Goal: Task Accomplishment & Management: Complete application form

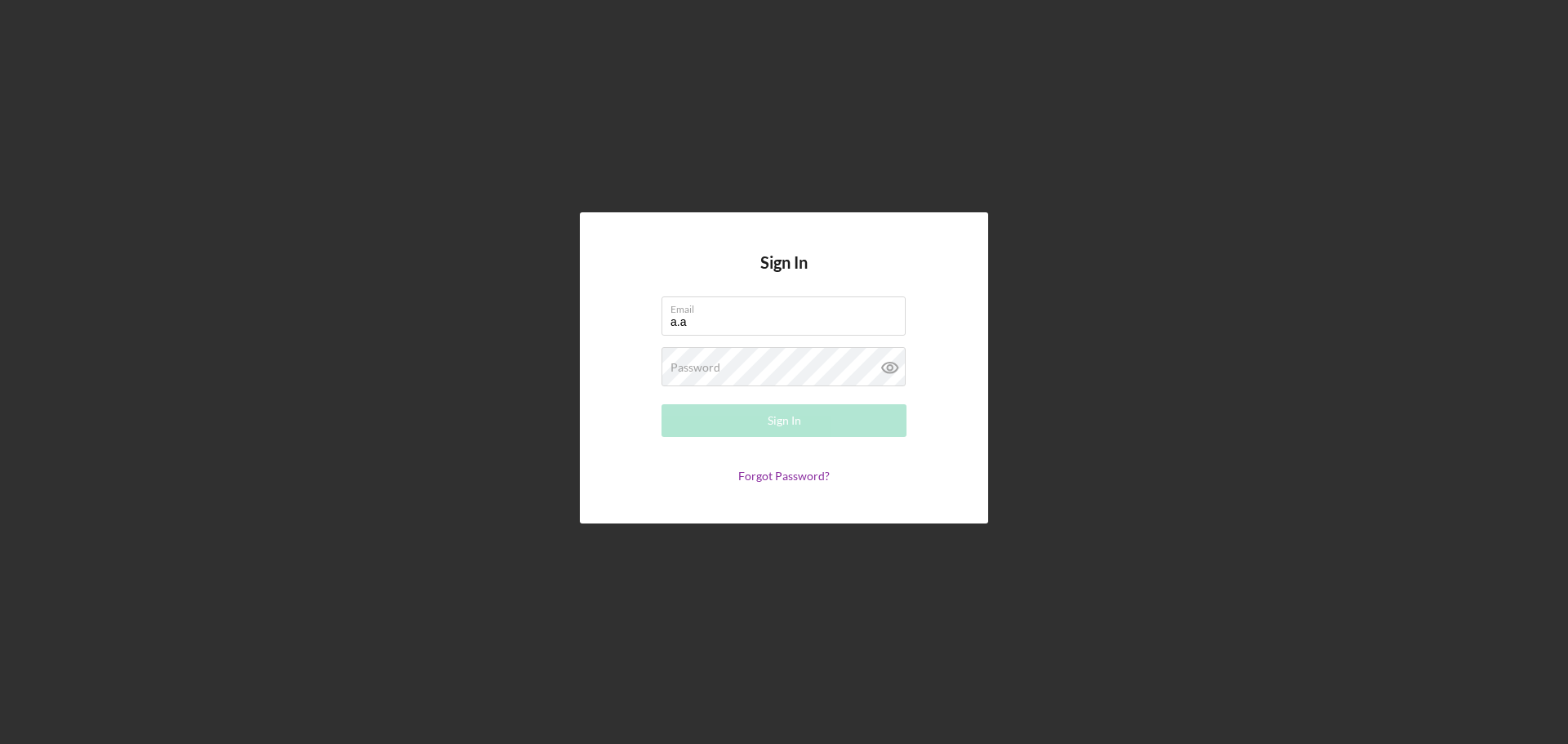
type input "[PERSON_NAME][EMAIL_ADDRESS][DOMAIN_NAME]"
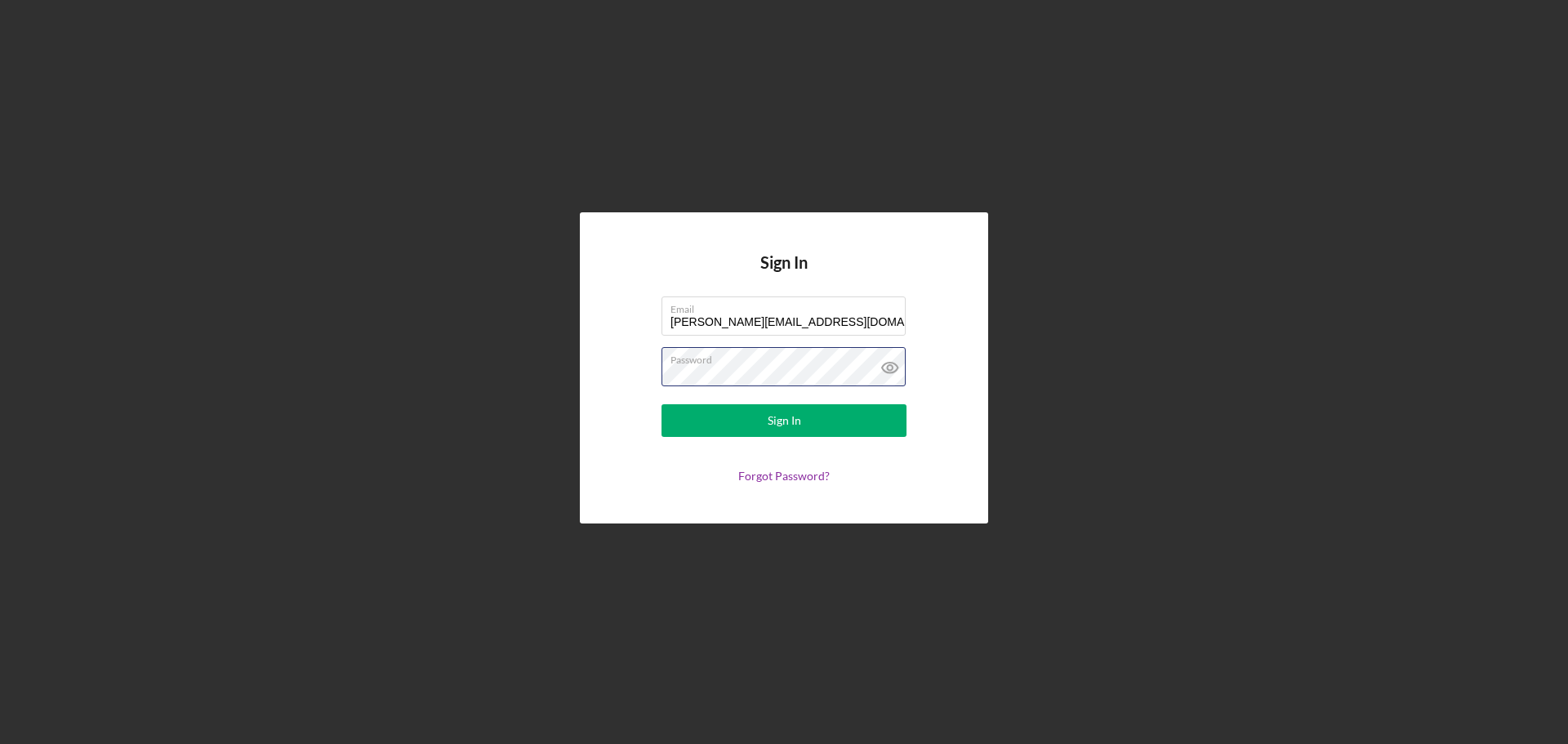
click at [661, 404] on button "Sign In" at bounding box center [783, 421] width 245 height 32
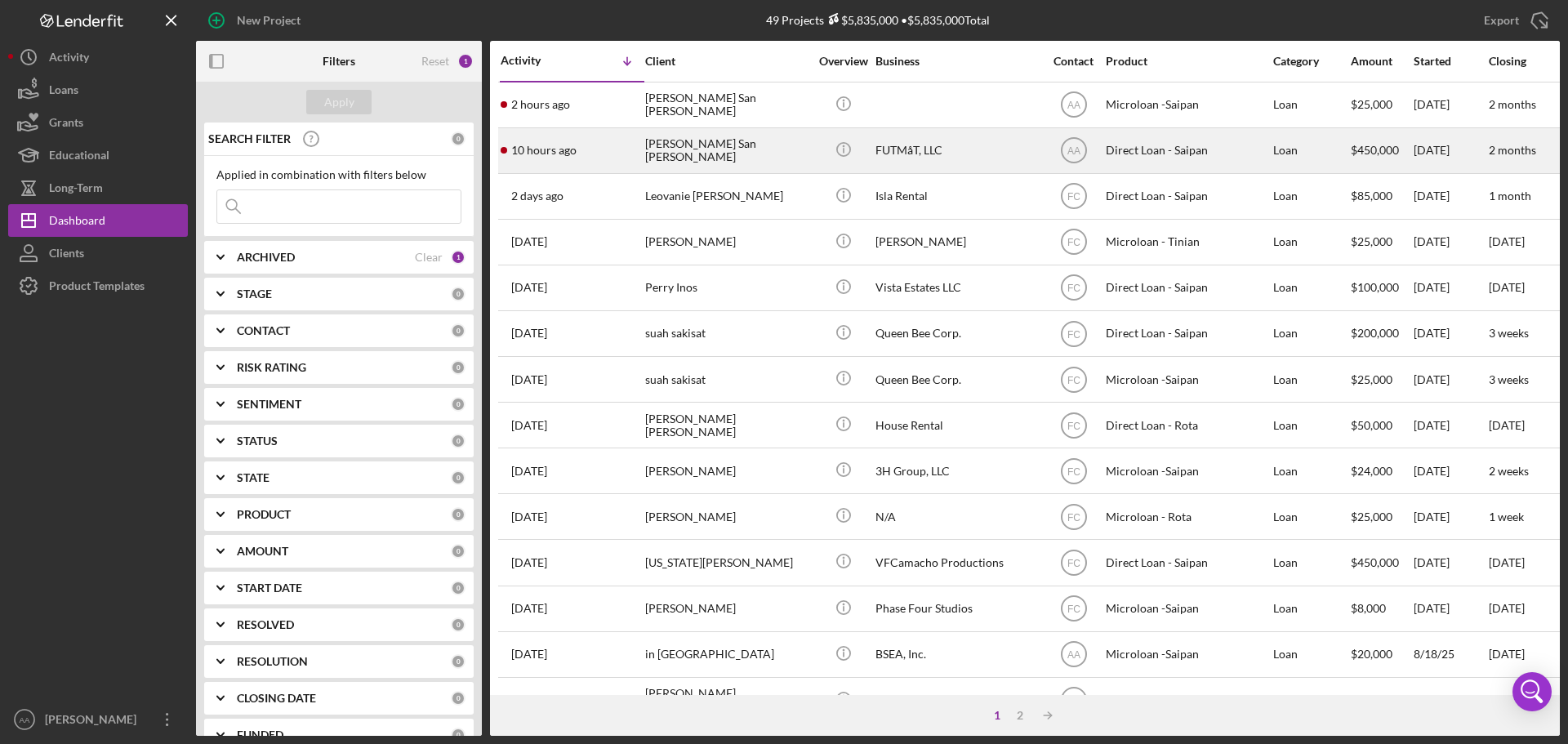
click at [737, 160] on div "[PERSON_NAME] San [PERSON_NAME]" at bounding box center [727, 150] width 164 height 43
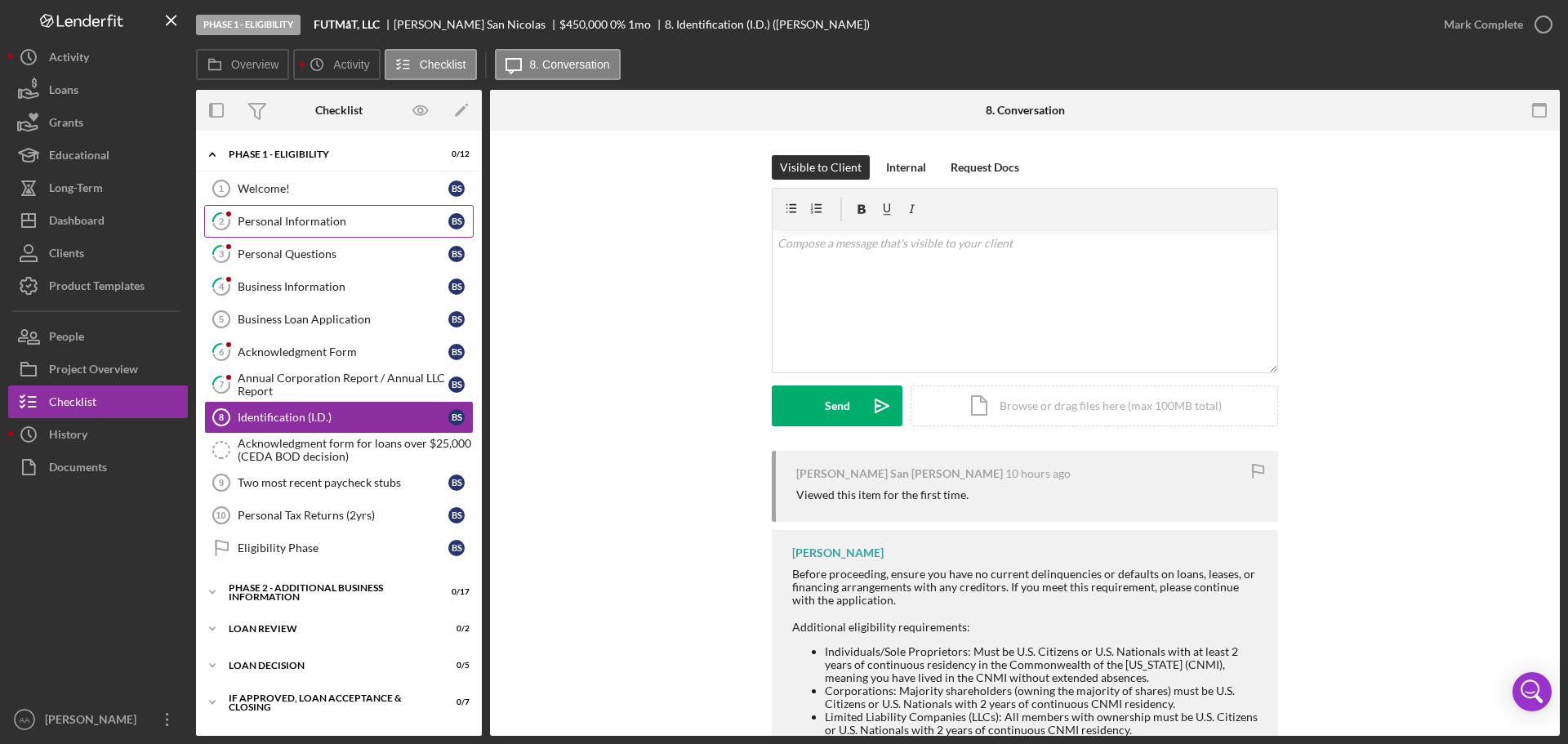
click at [273, 221] on div "Personal Information" at bounding box center [343, 222] width 210 height 13
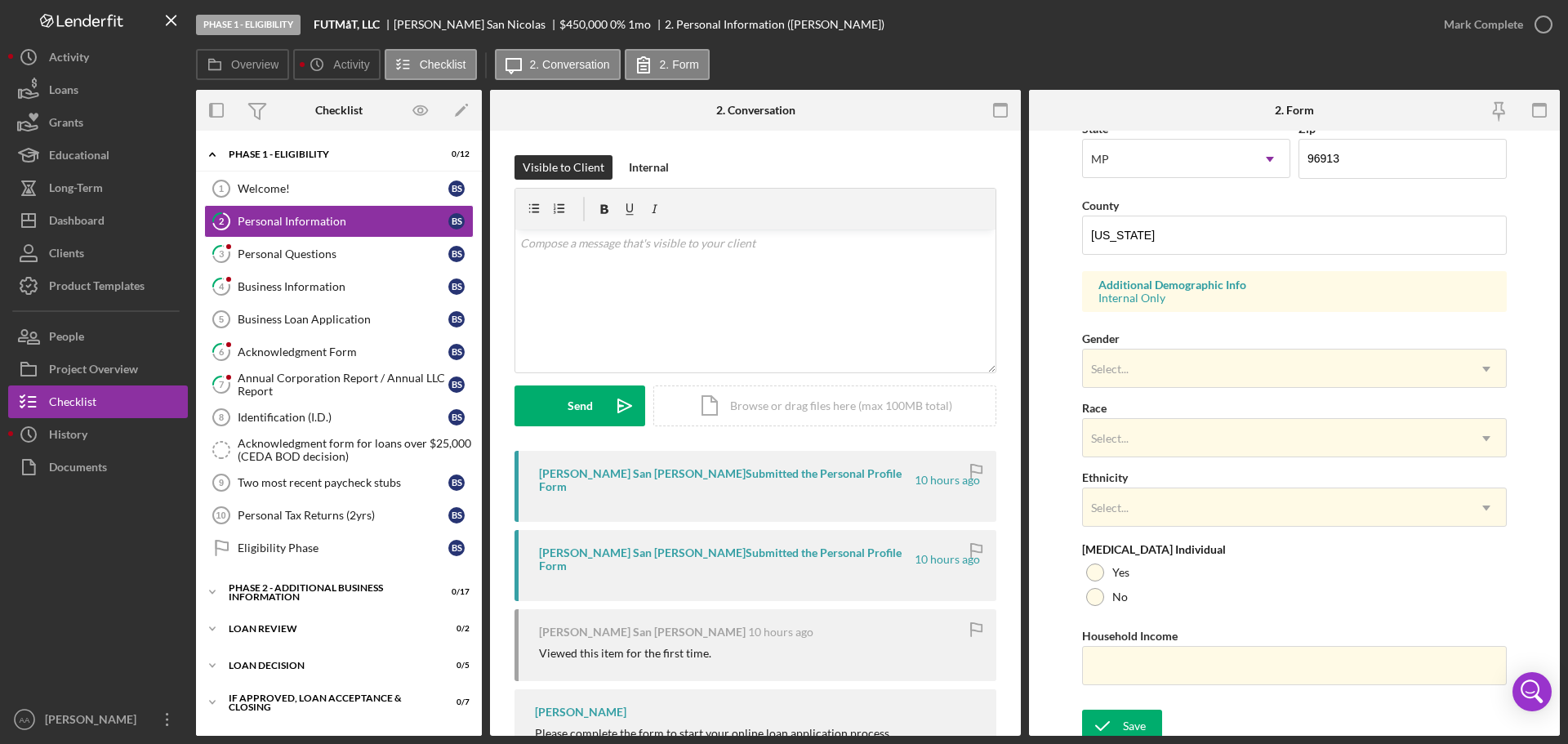
scroll to position [485, 0]
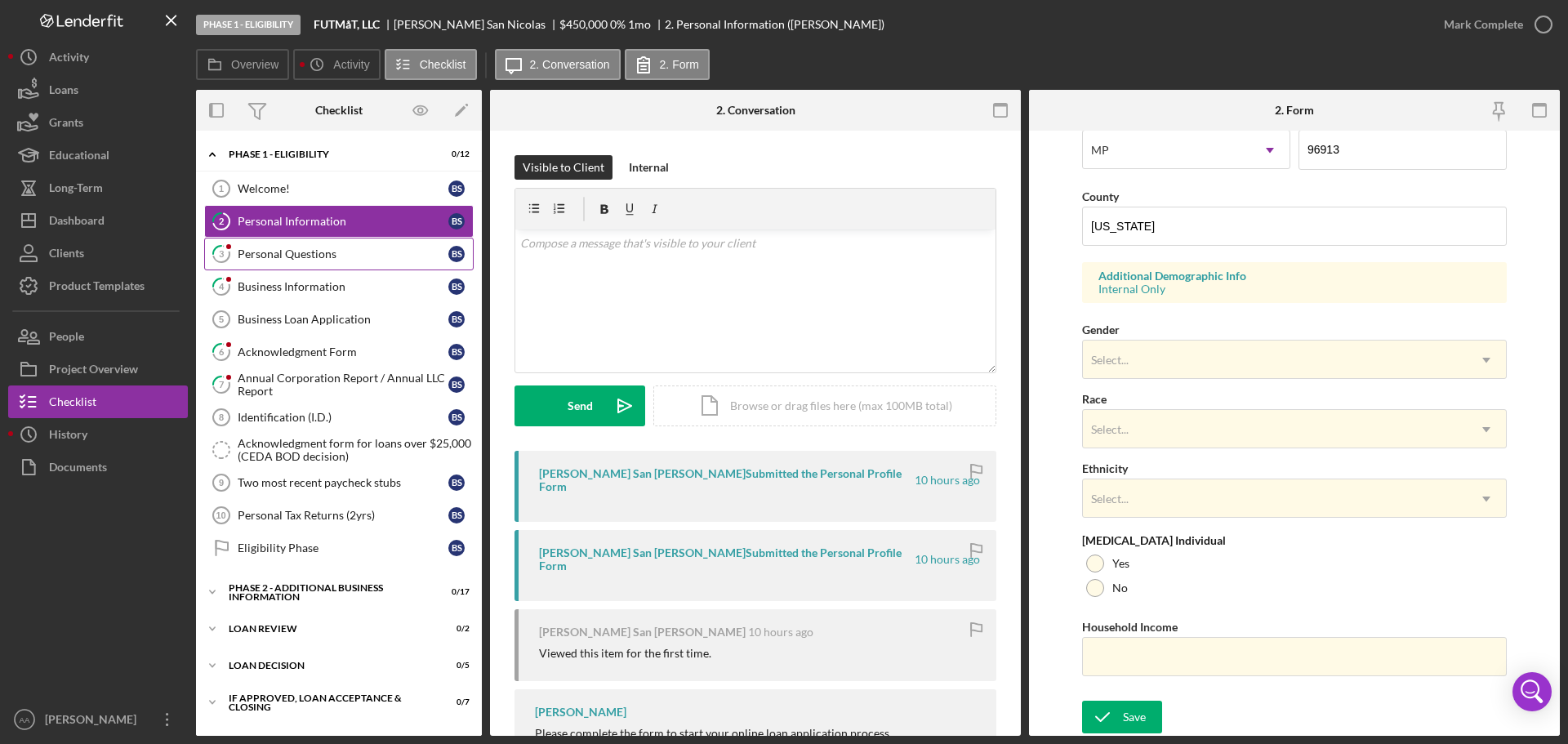
click at [309, 239] on link "3 Personal Questions B S" at bounding box center [339, 254] width 269 height 32
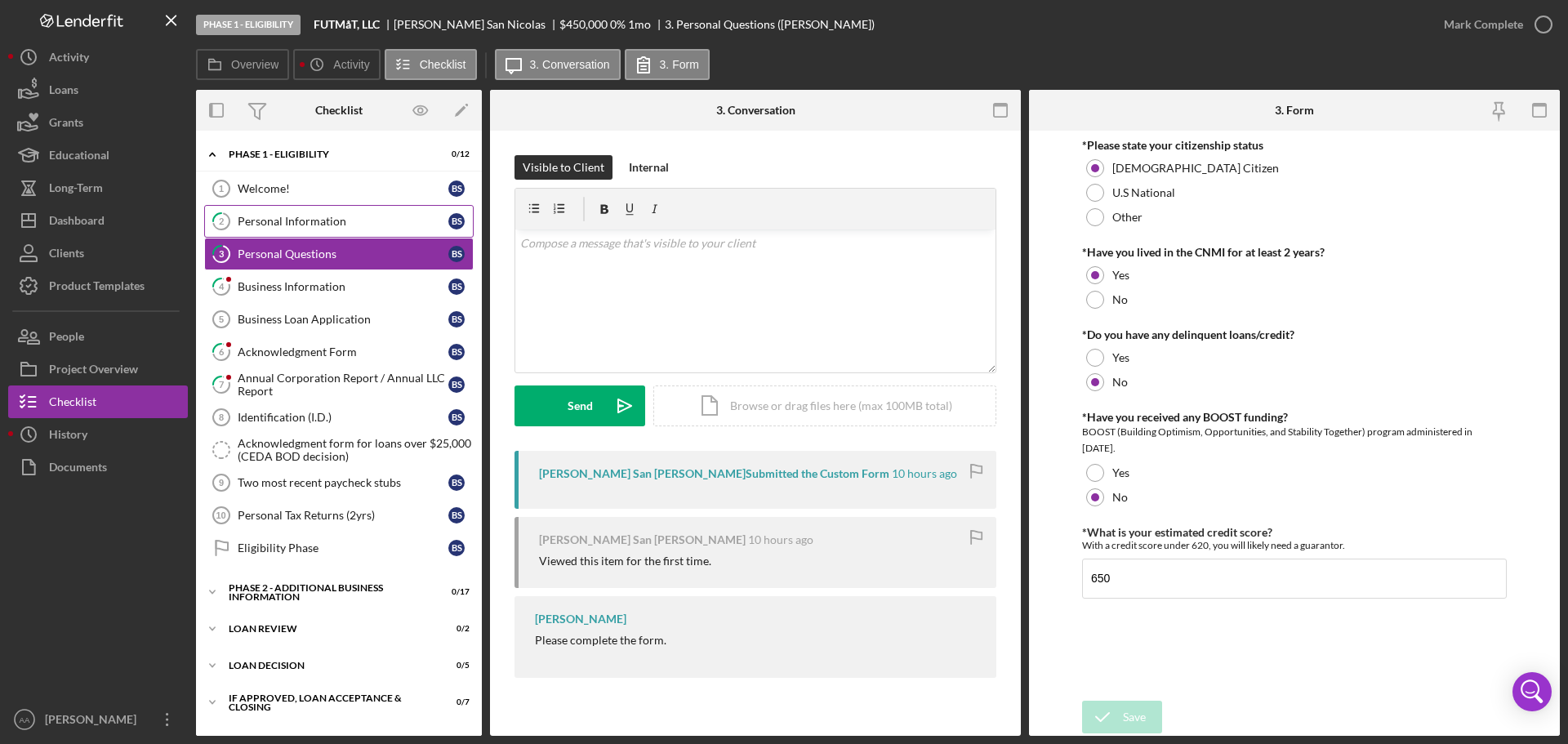
click at [368, 226] on div "Personal Information" at bounding box center [343, 222] width 210 height 13
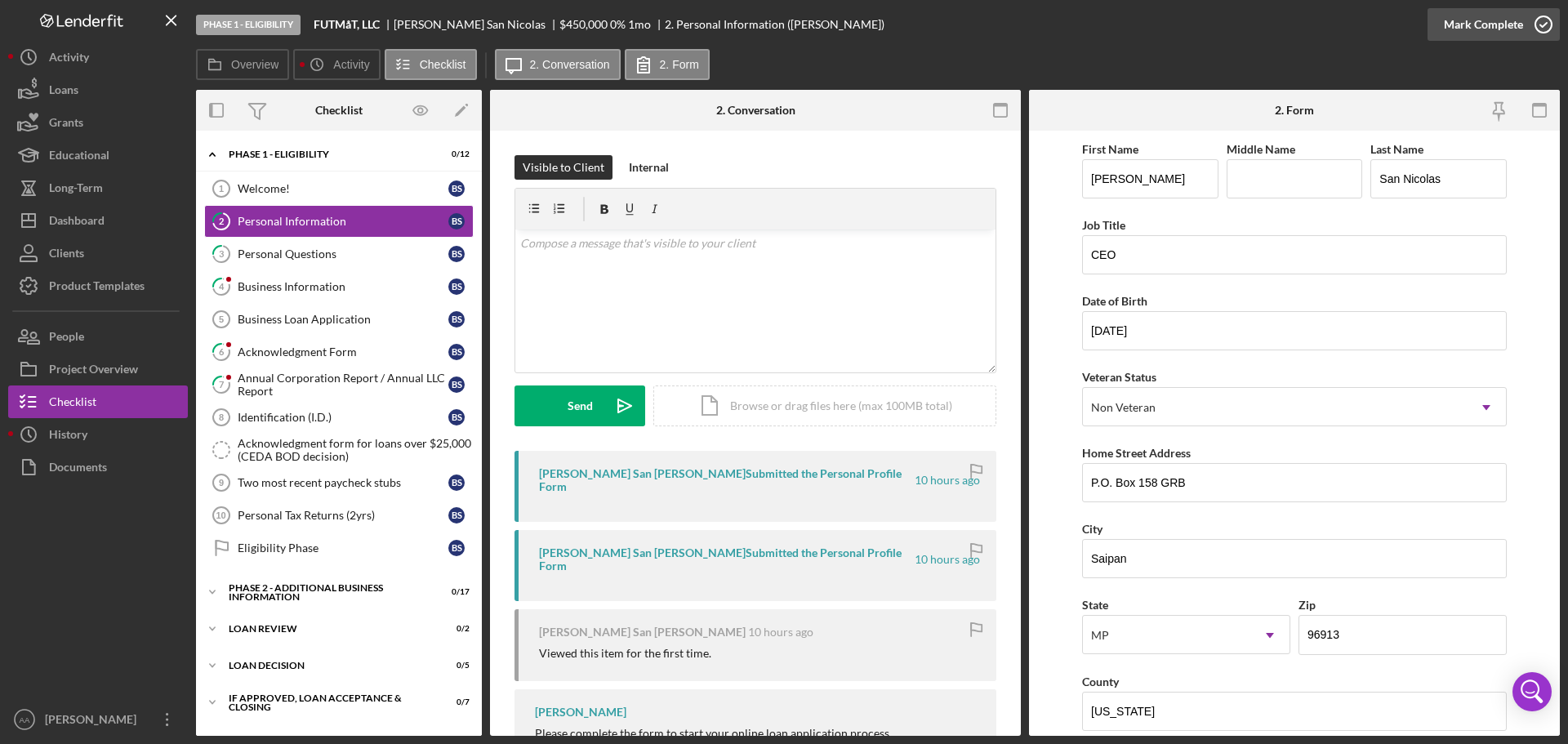
click at [1539, 37] on icon "button" at bounding box center [1542, 24] width 41 height 41
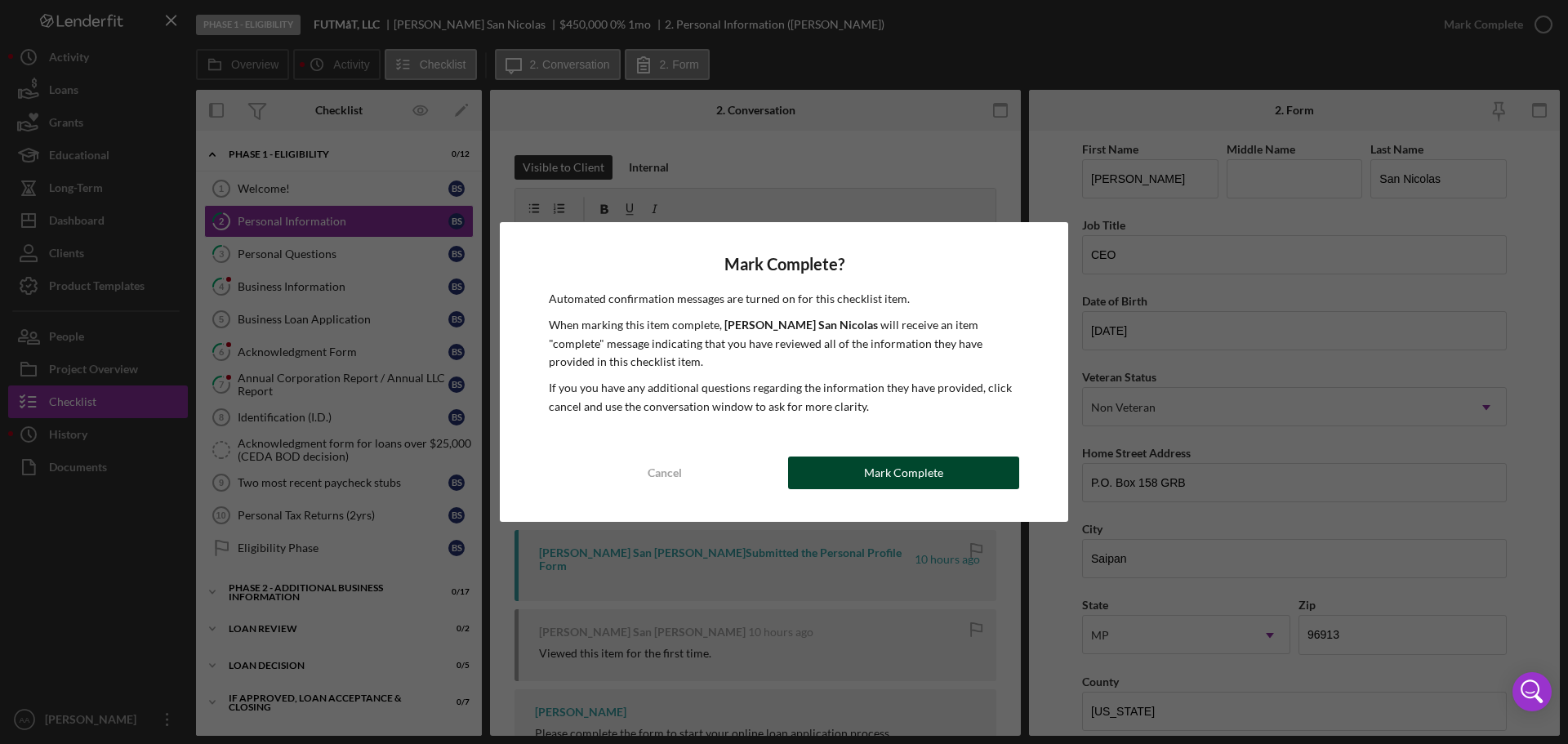
click at [815, 476] on button "Mark Complete" at bounding box center [903, 473] width 231 height 32
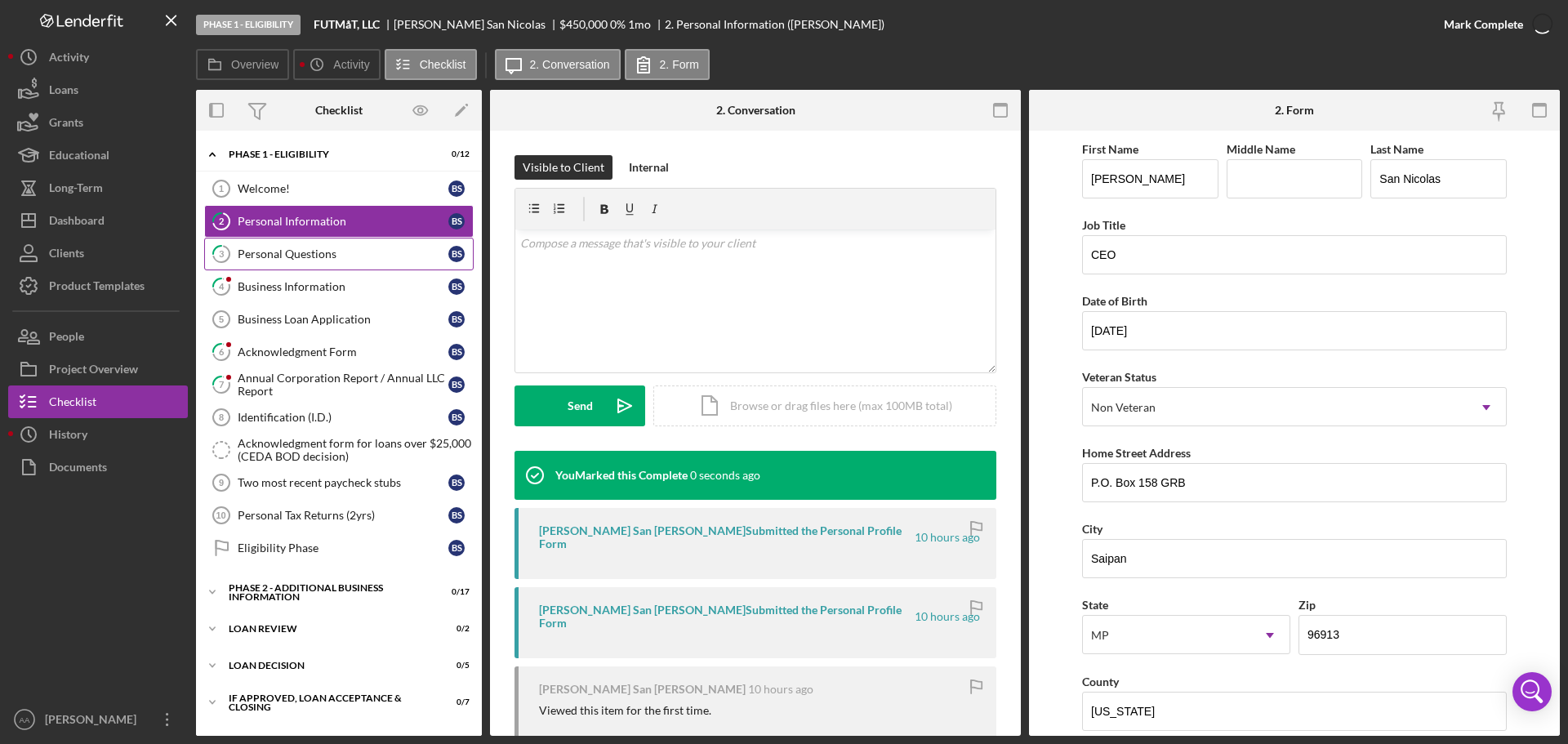
click at [367, 263] on link "3 Personal Questions B S" at bounding box center [339, 254] width 269 height 32
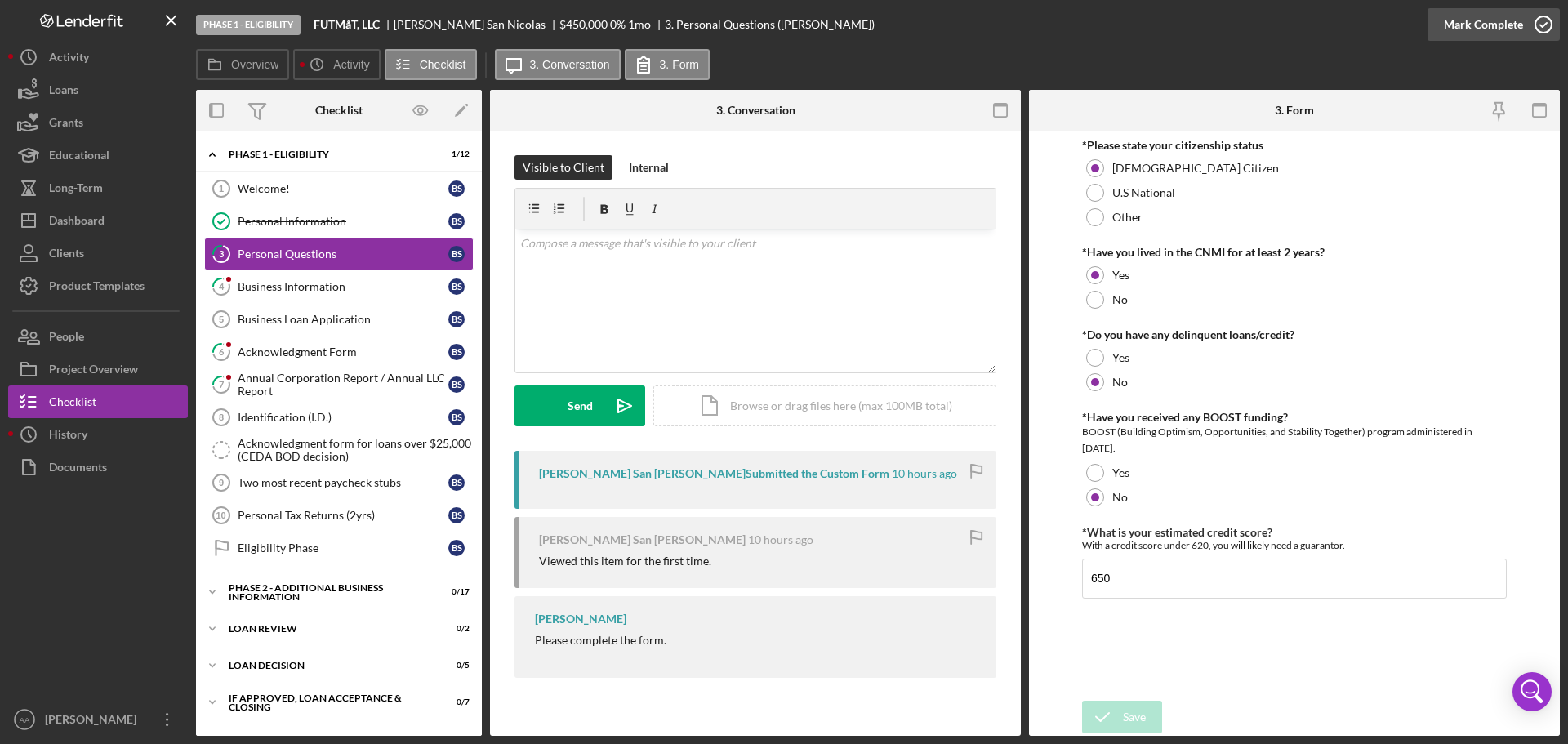
click at [1547, 26] on icon "button" at bounding box center [1542, 24] width 41 height 41
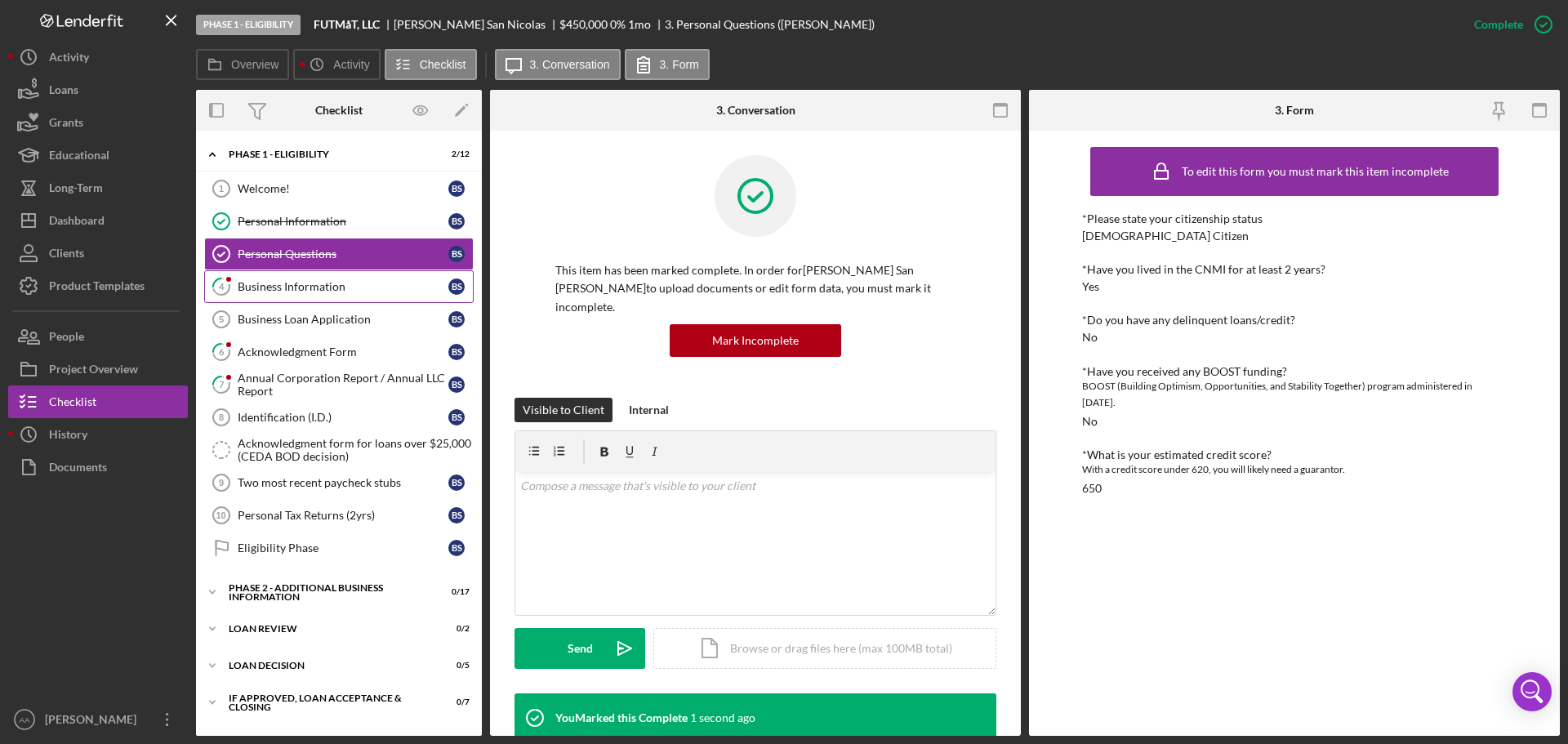
click at [350, 285] on div "Business Information" at bounding box center [343, 286] width 210 height 13
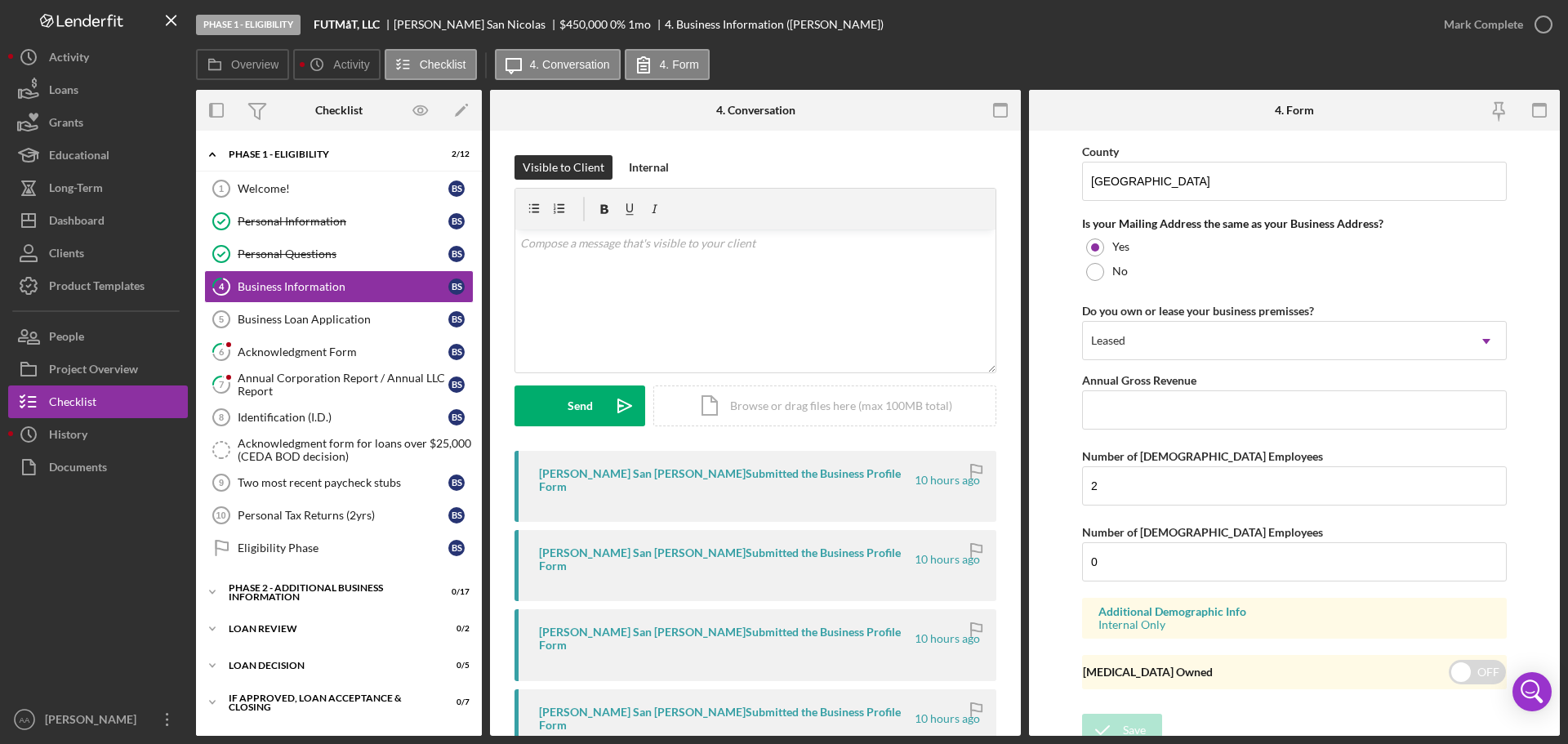
scroll to position [1332, 0]
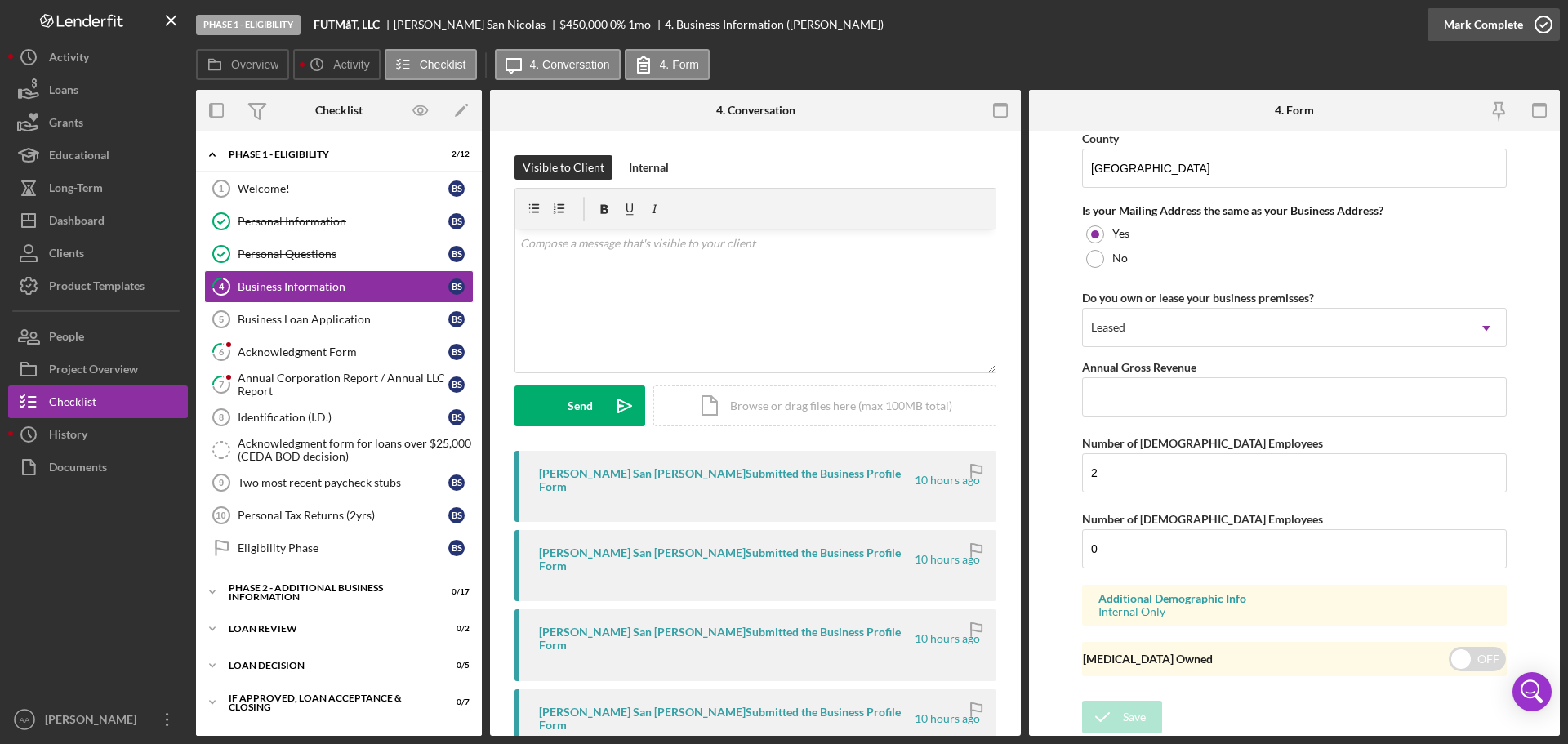
click at [1533, 14] on icon "button" at bounding box center [1542, 24] width 41 height 41
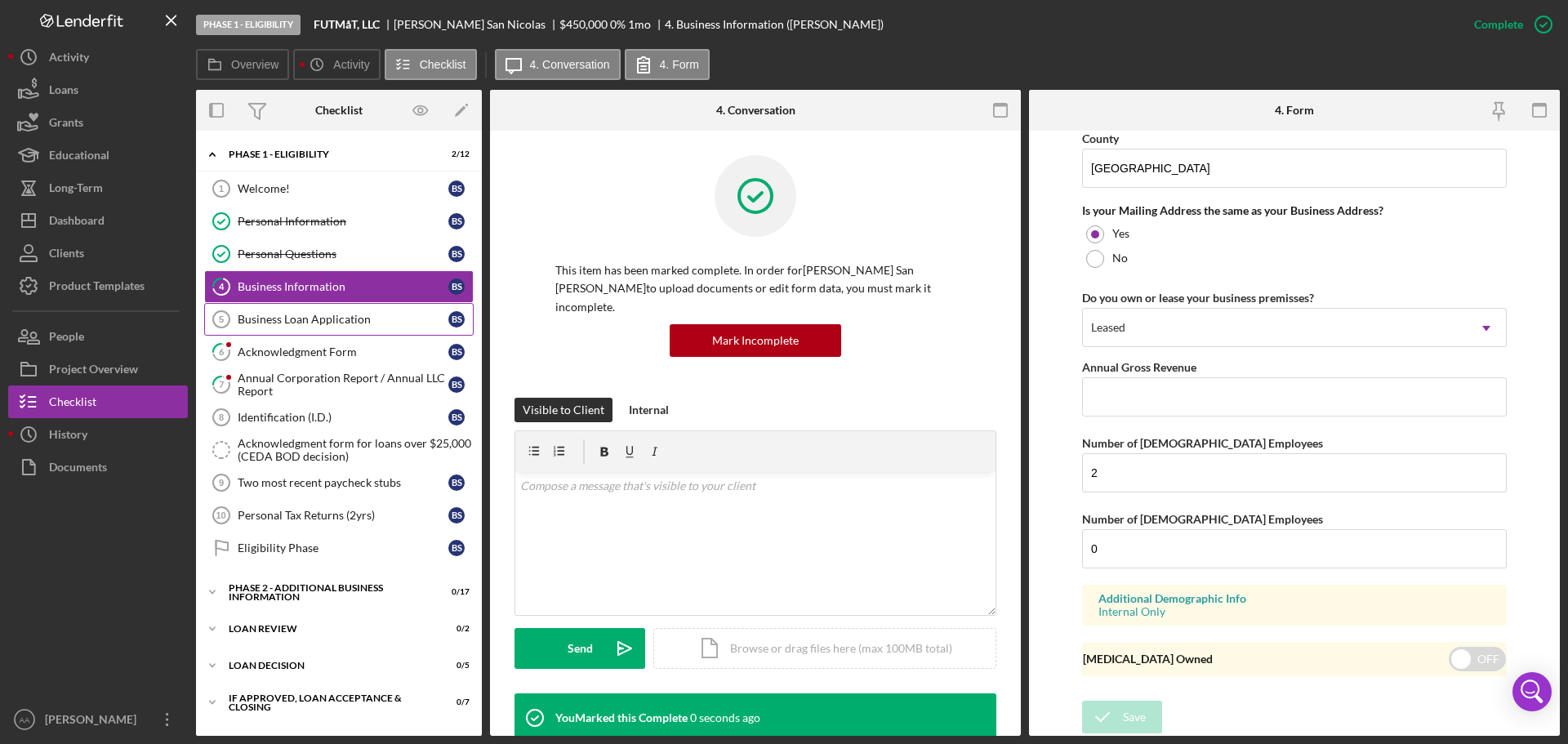
scroll to position [722, 0]
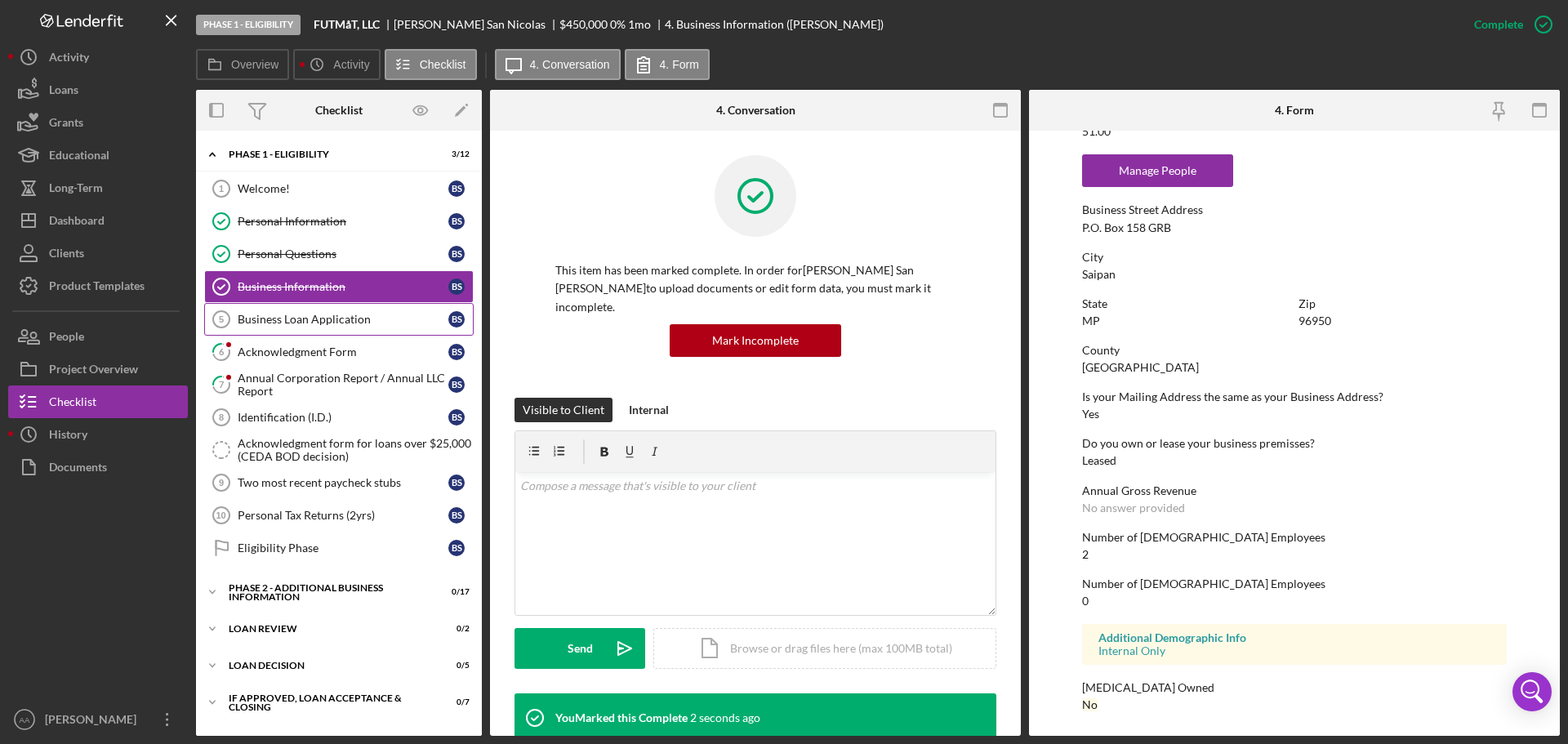
click at [333, 320] on div "Business Loan Application" at bounding box center [343, 320] width 210 height 13
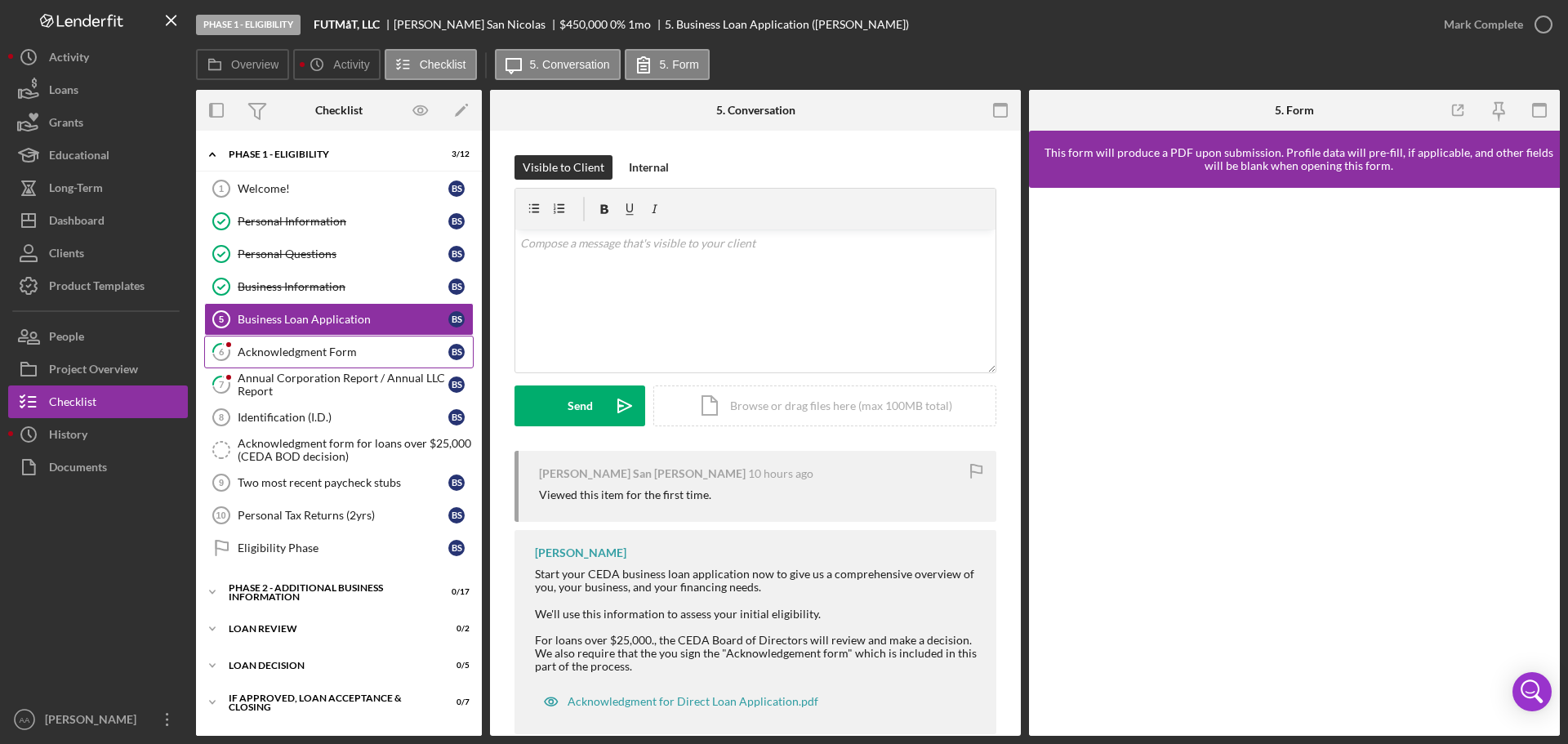
click at [316, 356] on div "Acknowledgment Form" at bounding box center [343, 352] width 210 height 13
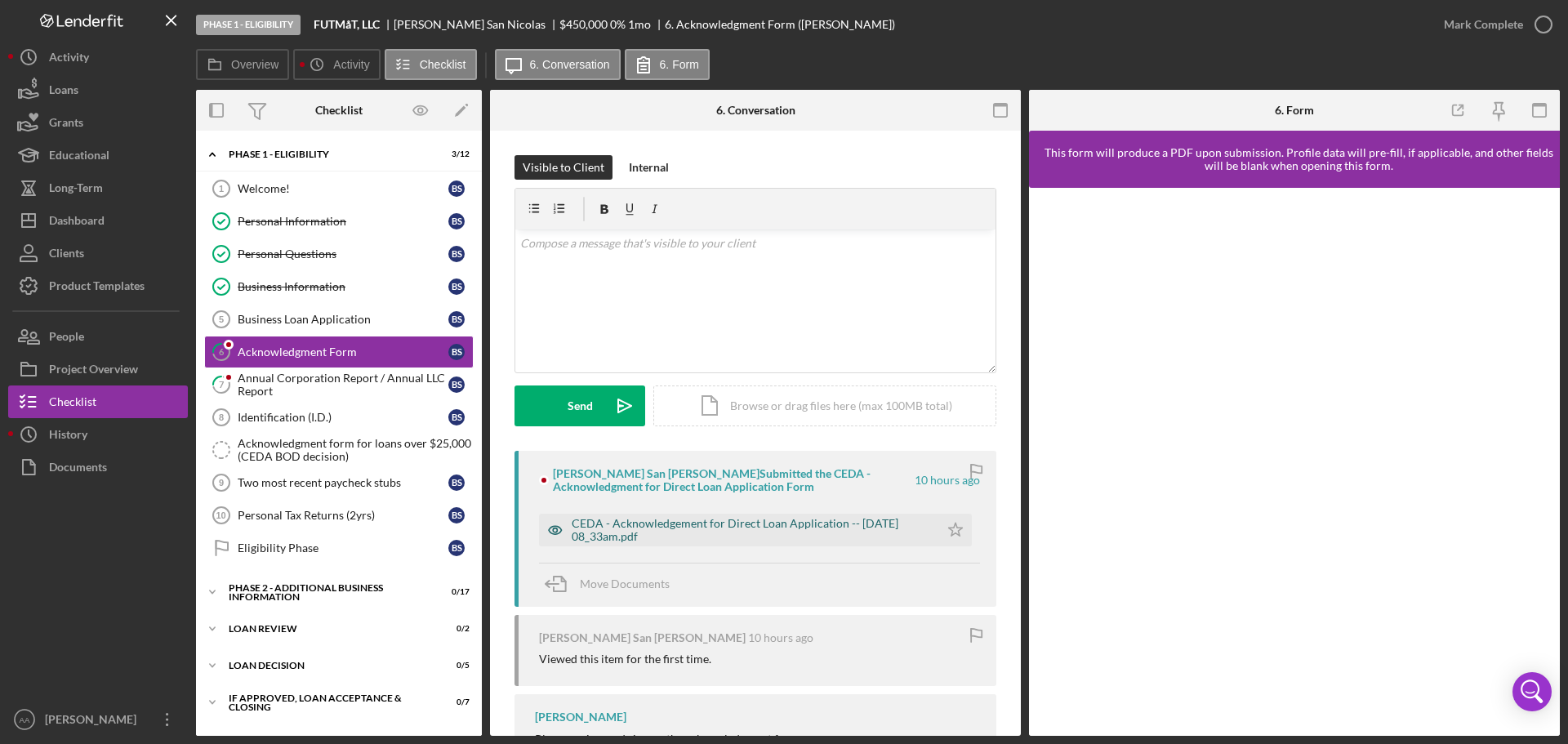
click at [720, 528] on div "CEDA - Acknowledgement for Direct Loan Application -- [DATE] 08_33am.pdf" at bounding box center [752, 529] width 360 height 26
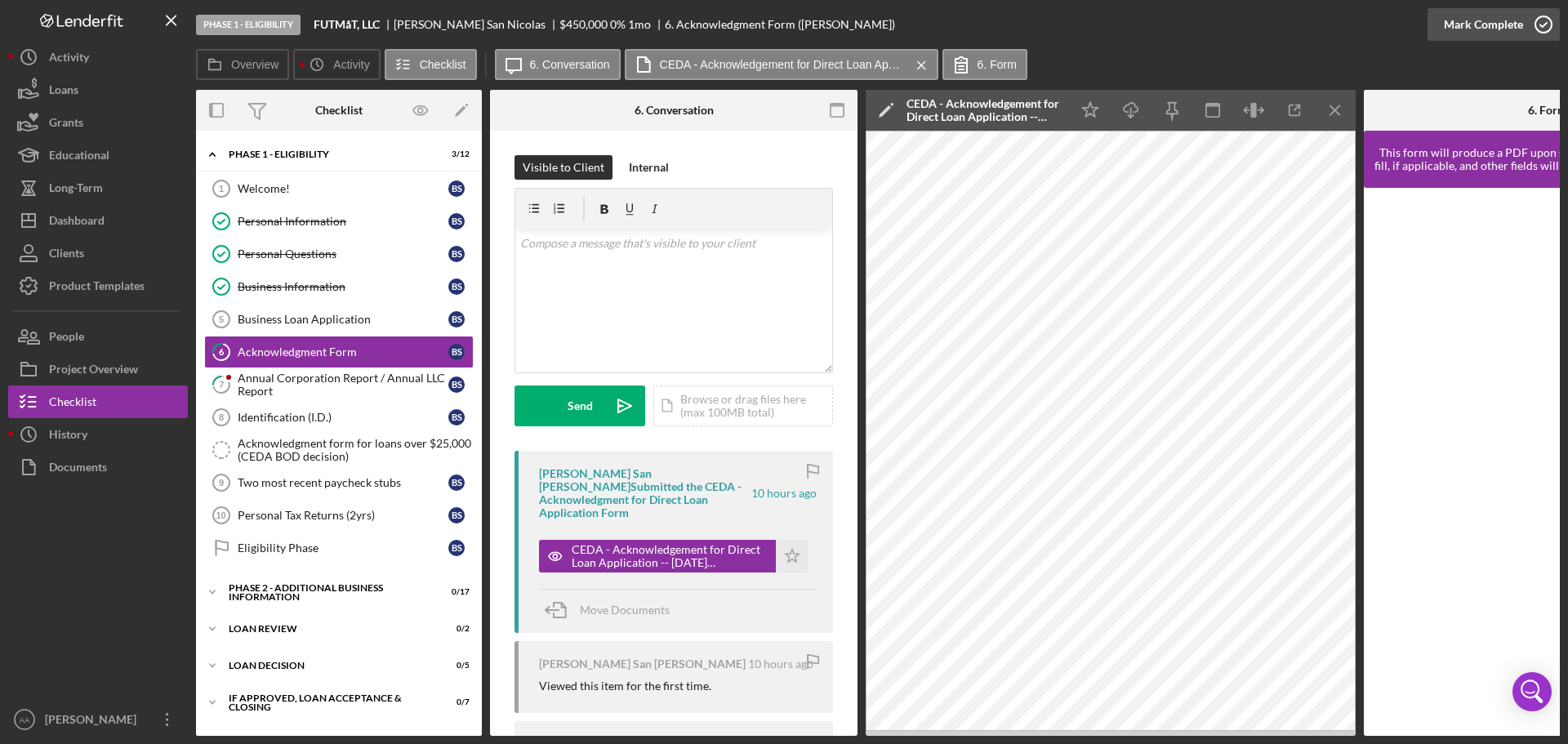
click at [1537, 22] on icon "button" at bounding box center [1542, 24] width 41 height 41
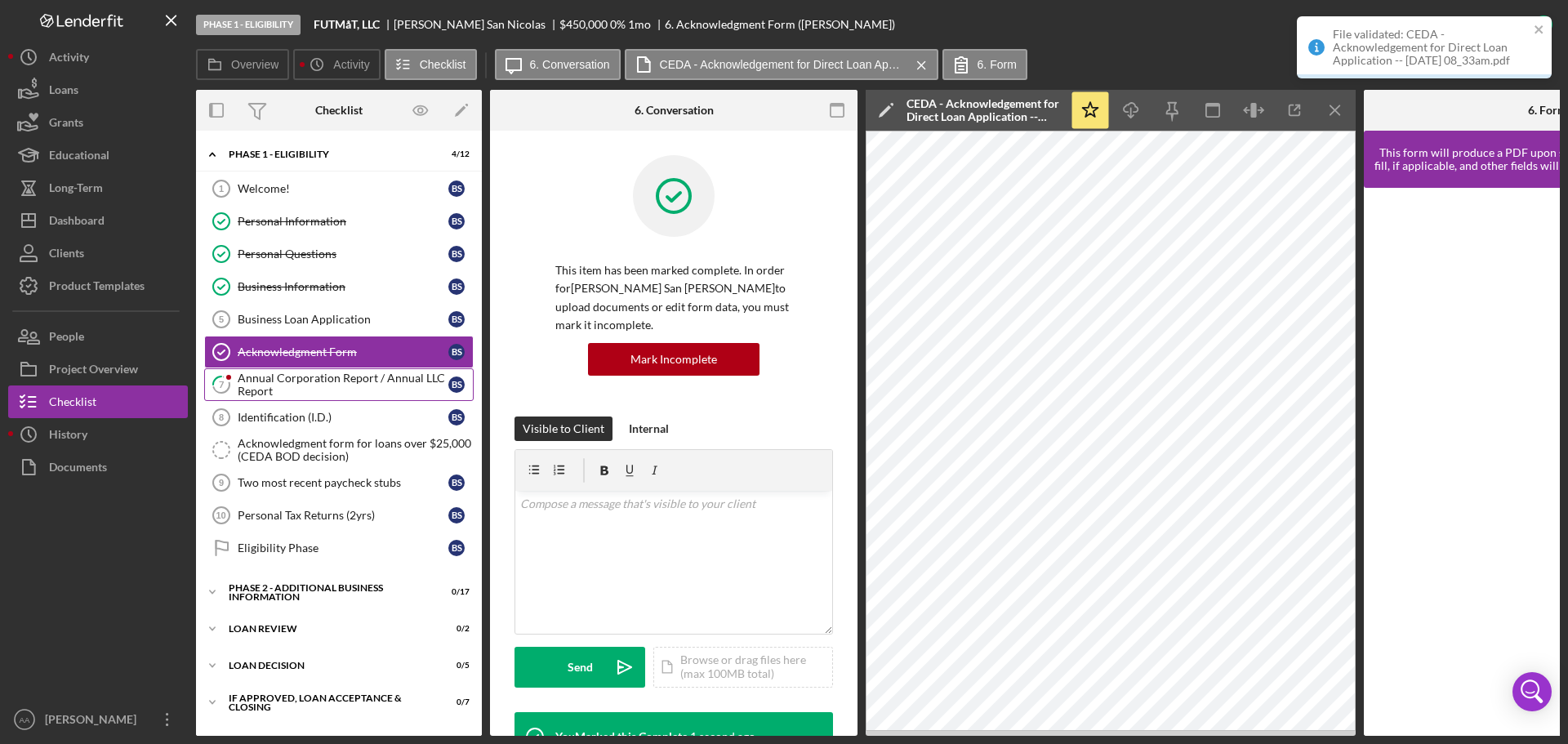
click at [281, 396] on div "Annual Corporation Report / Annual LLC Report" at bounding box center [343, 383] width 210 height 26
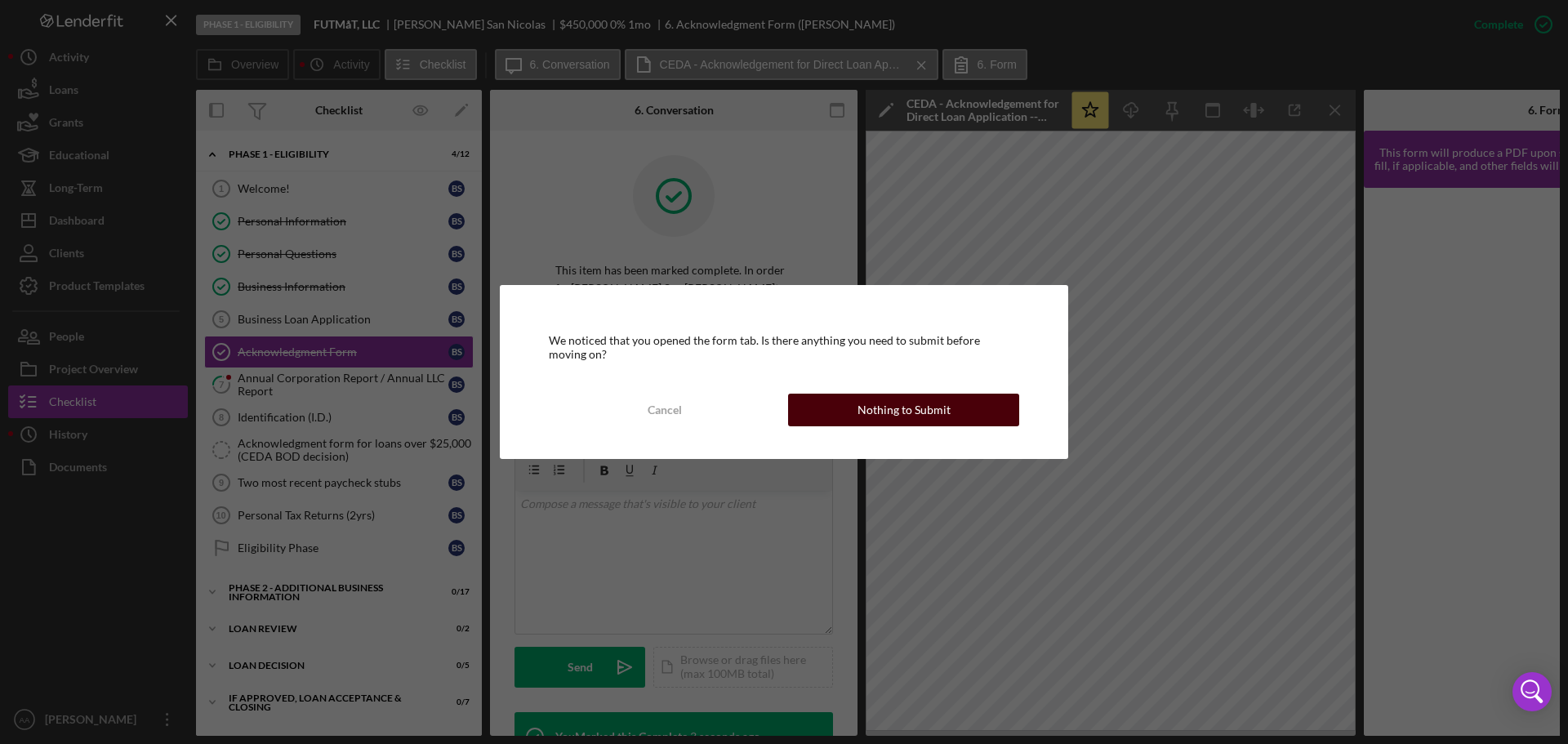
click at [922, 409] on div "Nothing to Submit" at bounding box center [904, 410] width 93 height 32
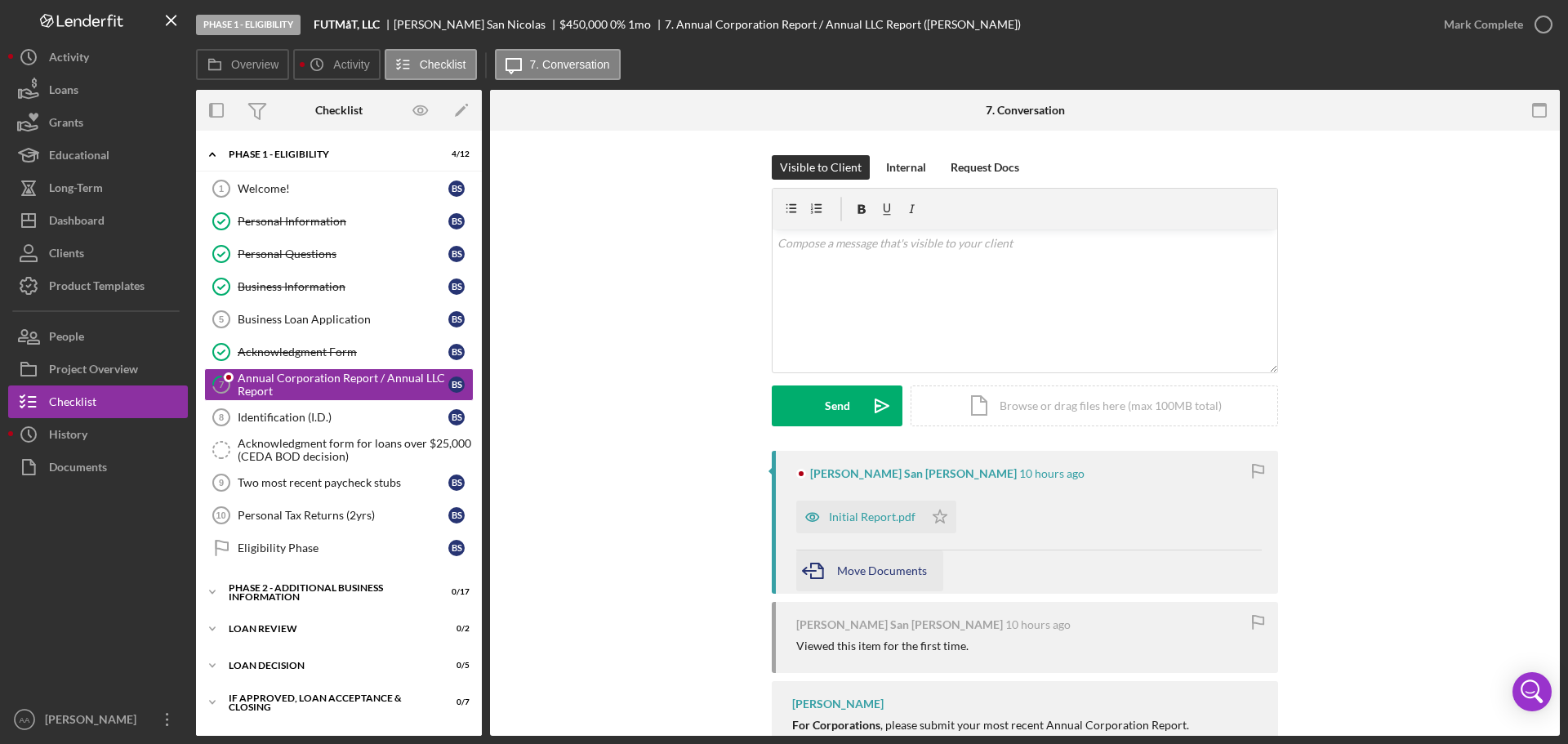
scroll to position [76, 0]
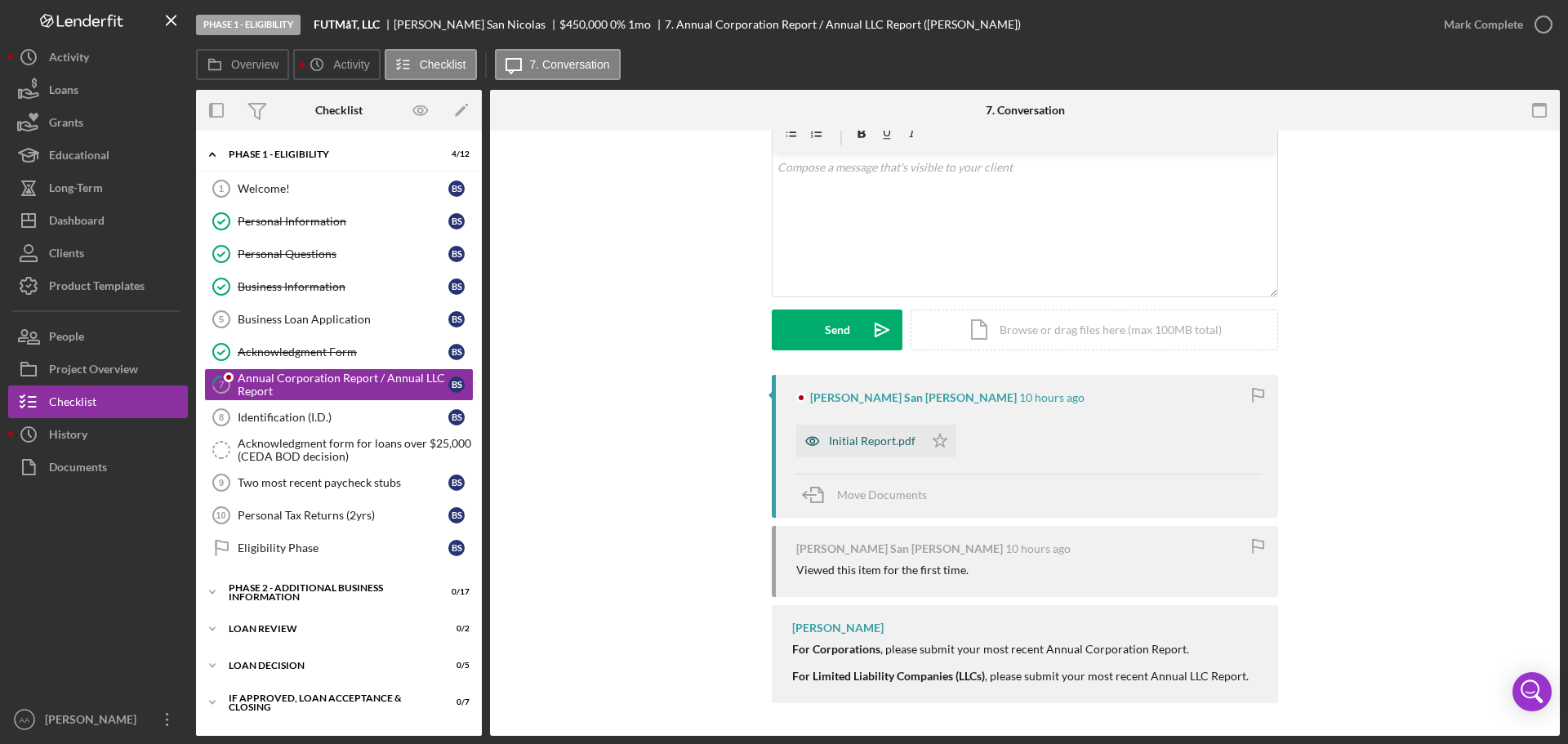
click at [858, 446] on div "Initial Report.pdf" at bounding box center [872, 441] width 87 height 13
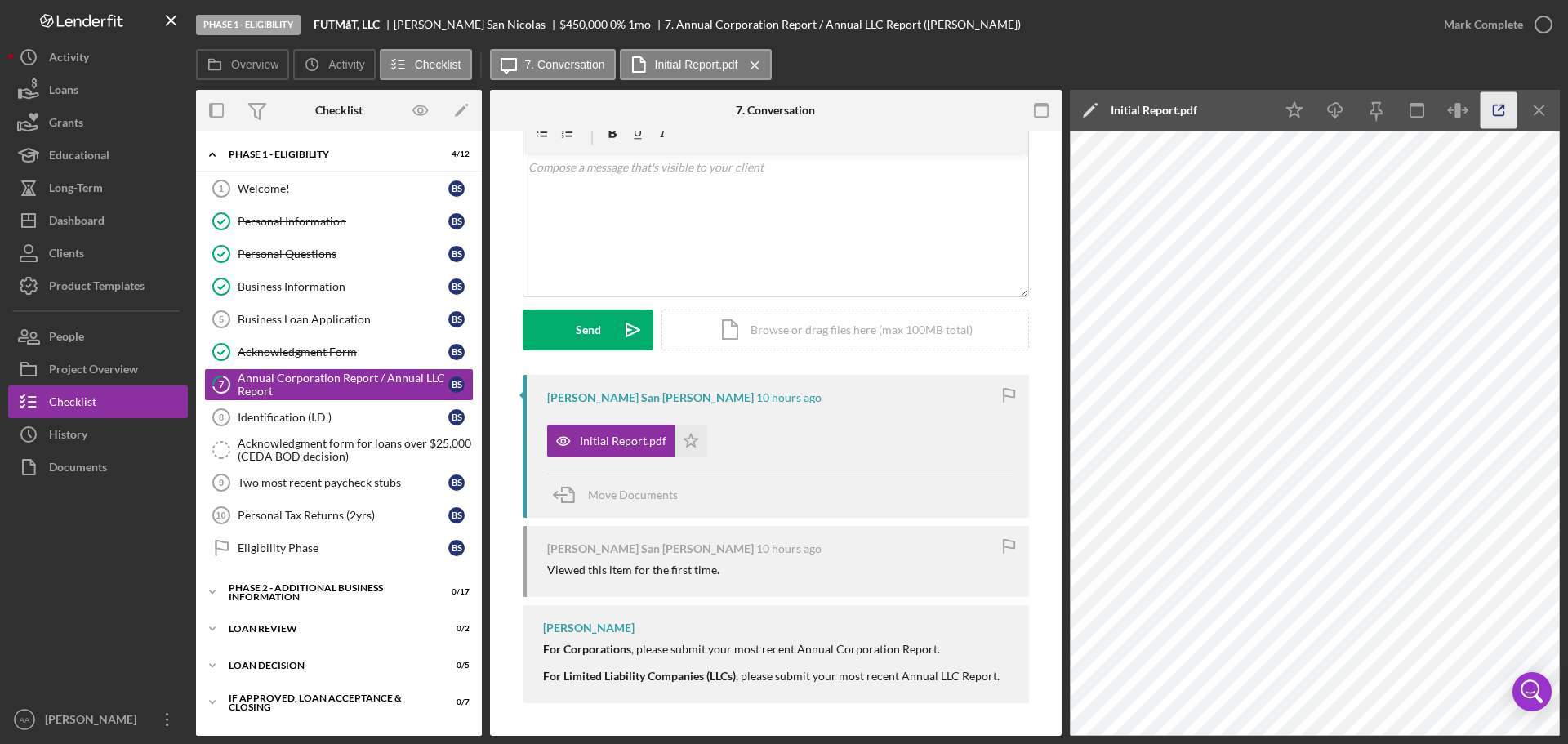
click at [1494, 127] on icon "button" at bounding box center [1499, 110] width 37 height 37
click at [135, 48] on button "Icon/History Activity" at bounding box center [98, 57] width 180 height 32
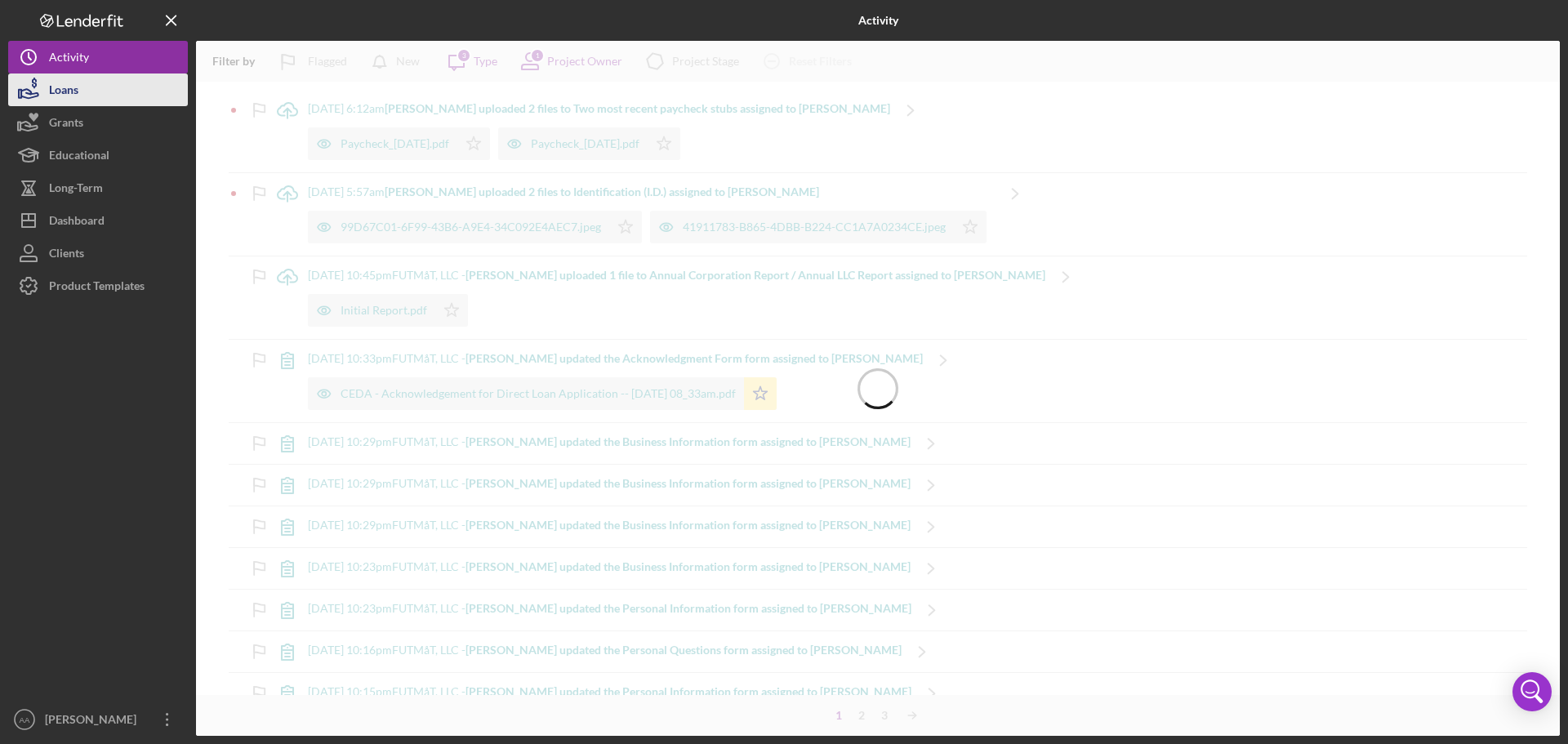
click at [78, 89] on div "Loans" at bounding box center [63, 91] width 29 height 37
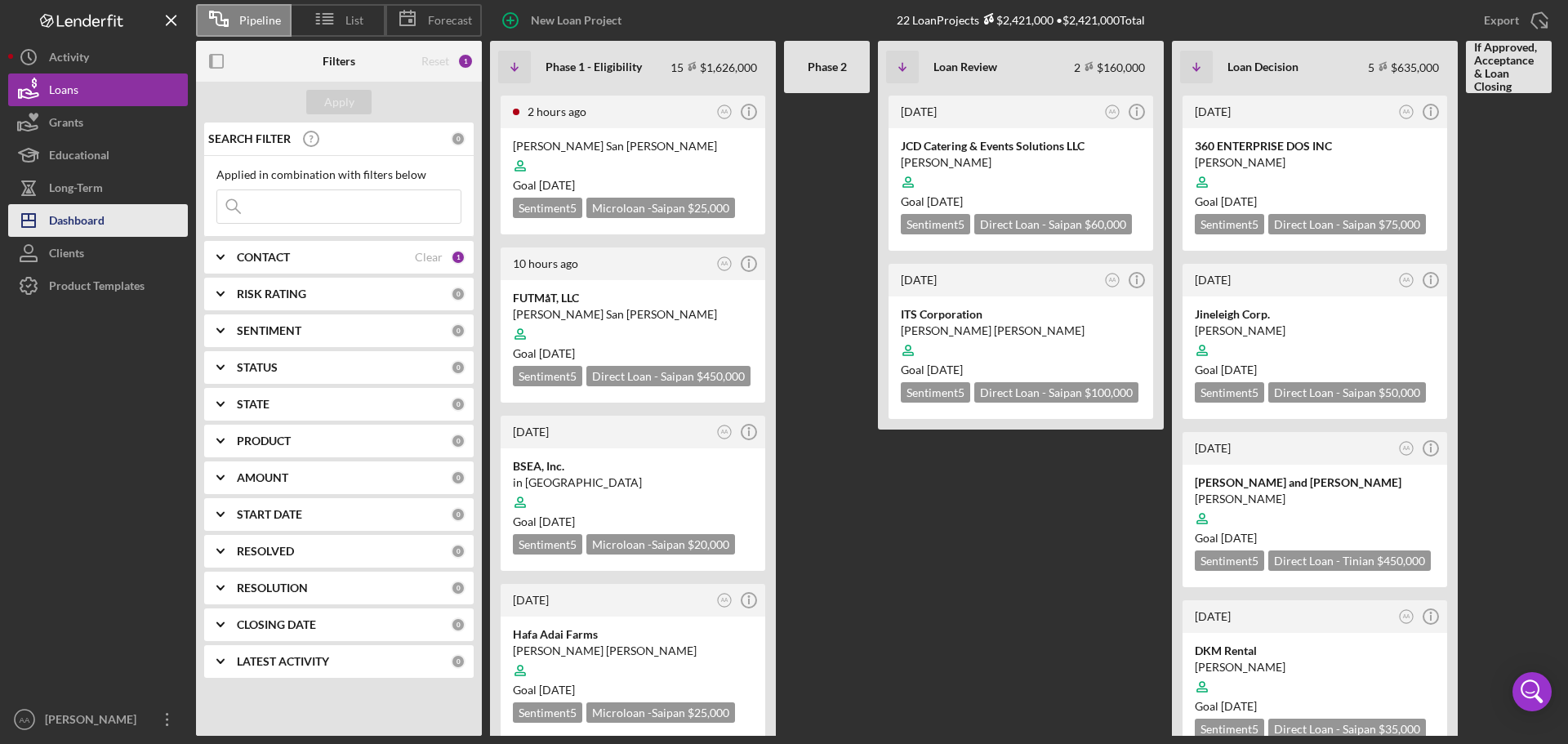
click at [116, 212] on button "Icon/Dashboard Dashboard" at bounding box center [98, 221] width 180 height 32
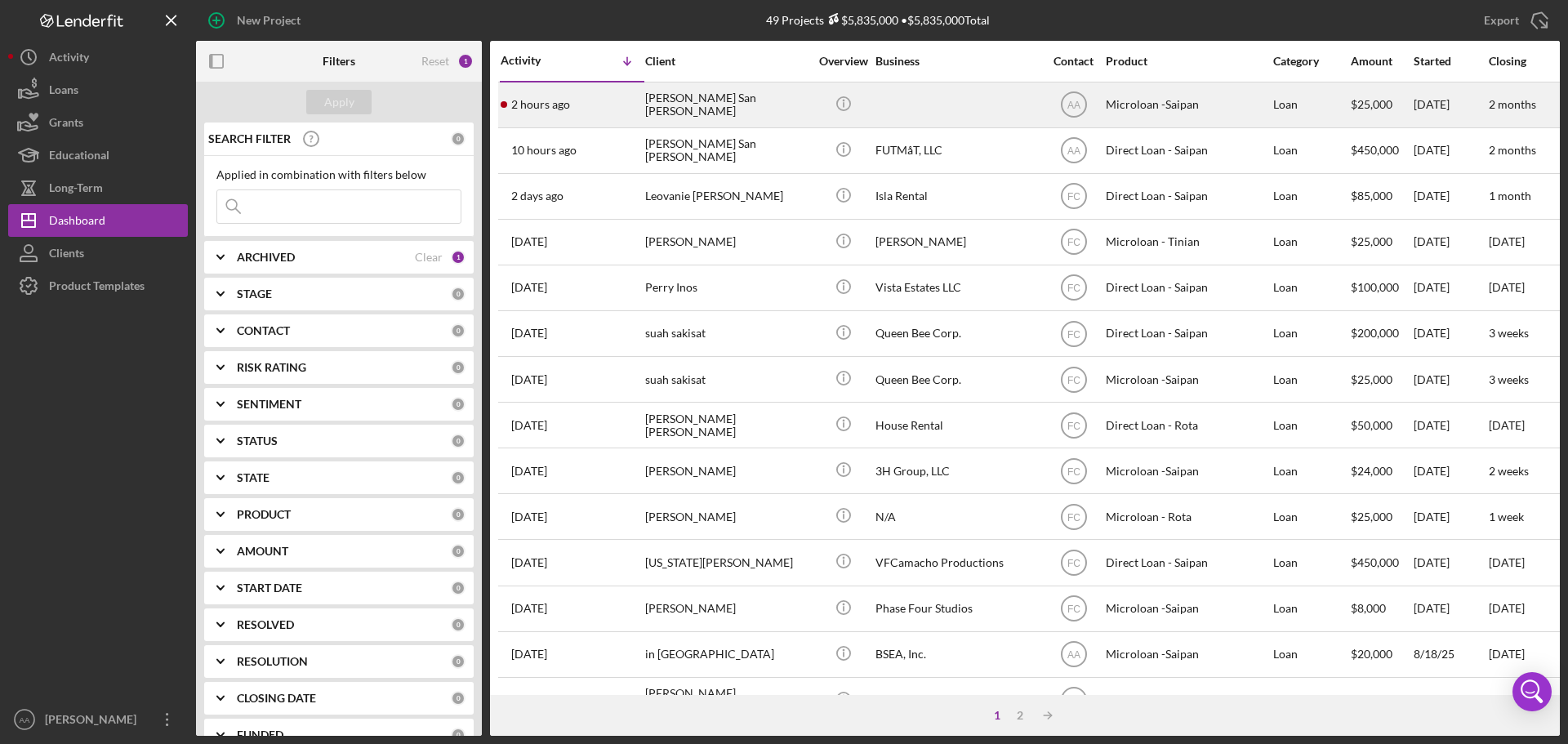
click at [653, 113] on div "[PERSON_NAME] San [PERSON_NAME]" at bounding box center [727, 105] width 164 height 43
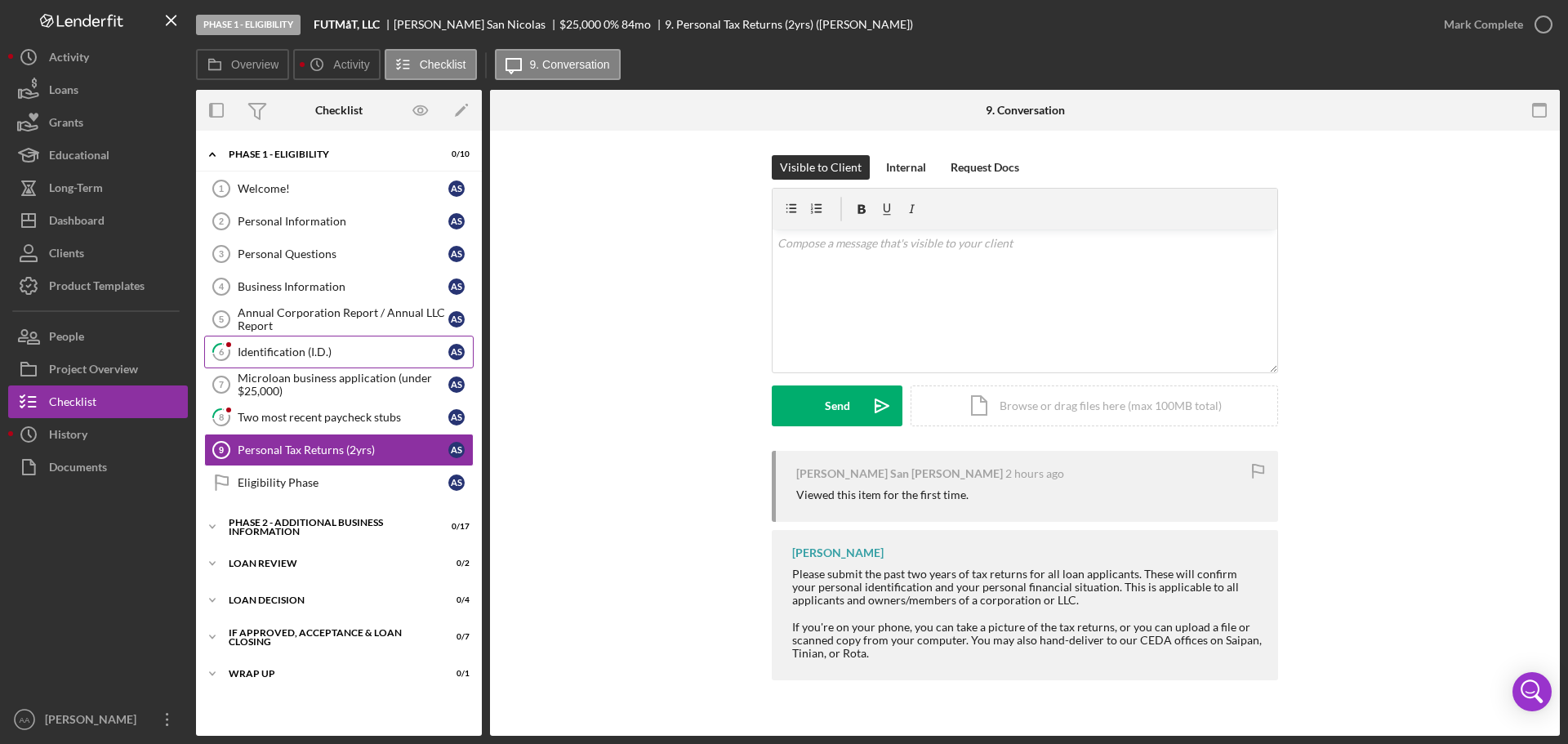
click at [410, 349] on div "Identification (I.D.)" at bounding box center [343, 352] width 210 height 13
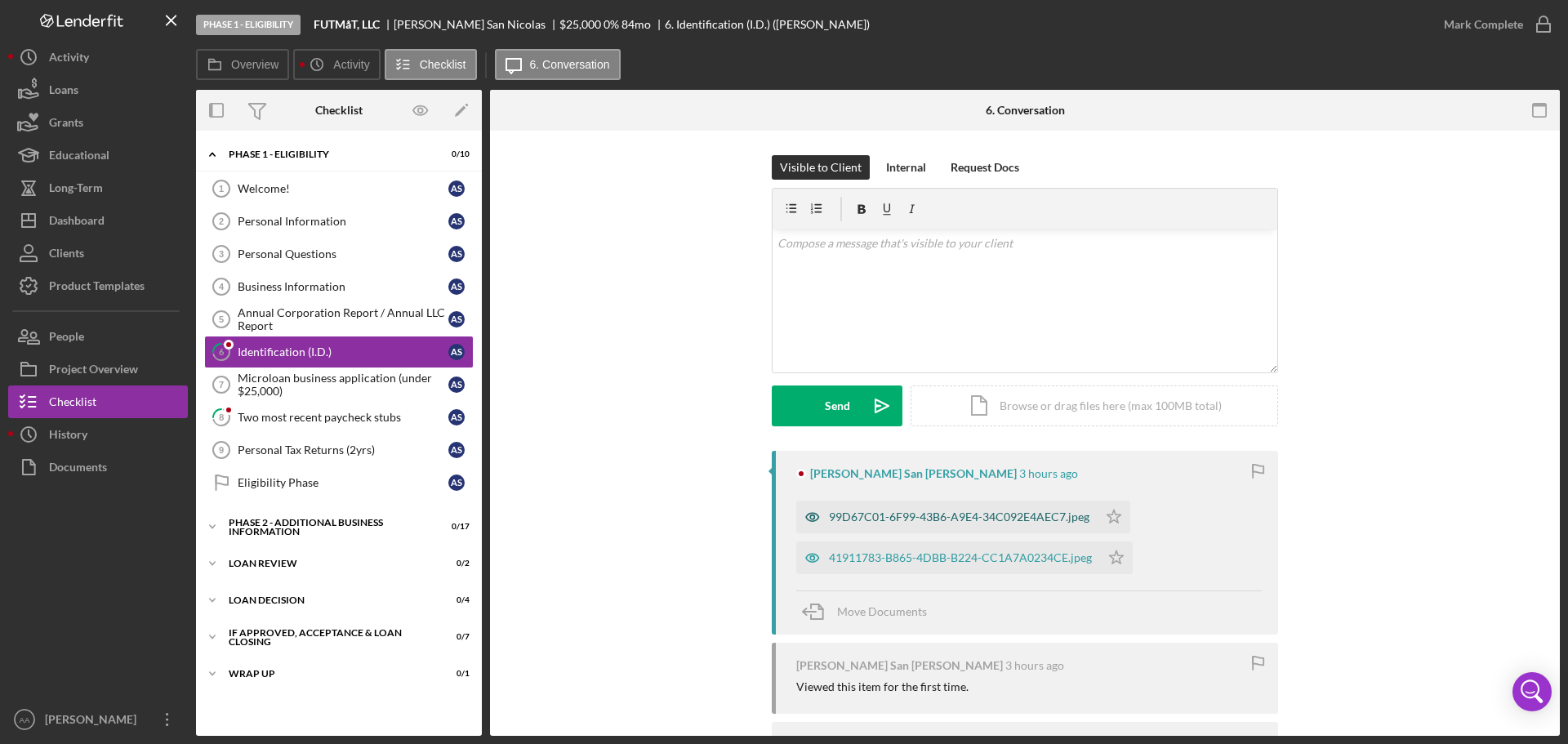
click at [936, 517] on div "99D67C01-6F99-43B6-A9E4-34C092E4AEC7.jpeg" at bounding box center [959, 517] width 261 height 13
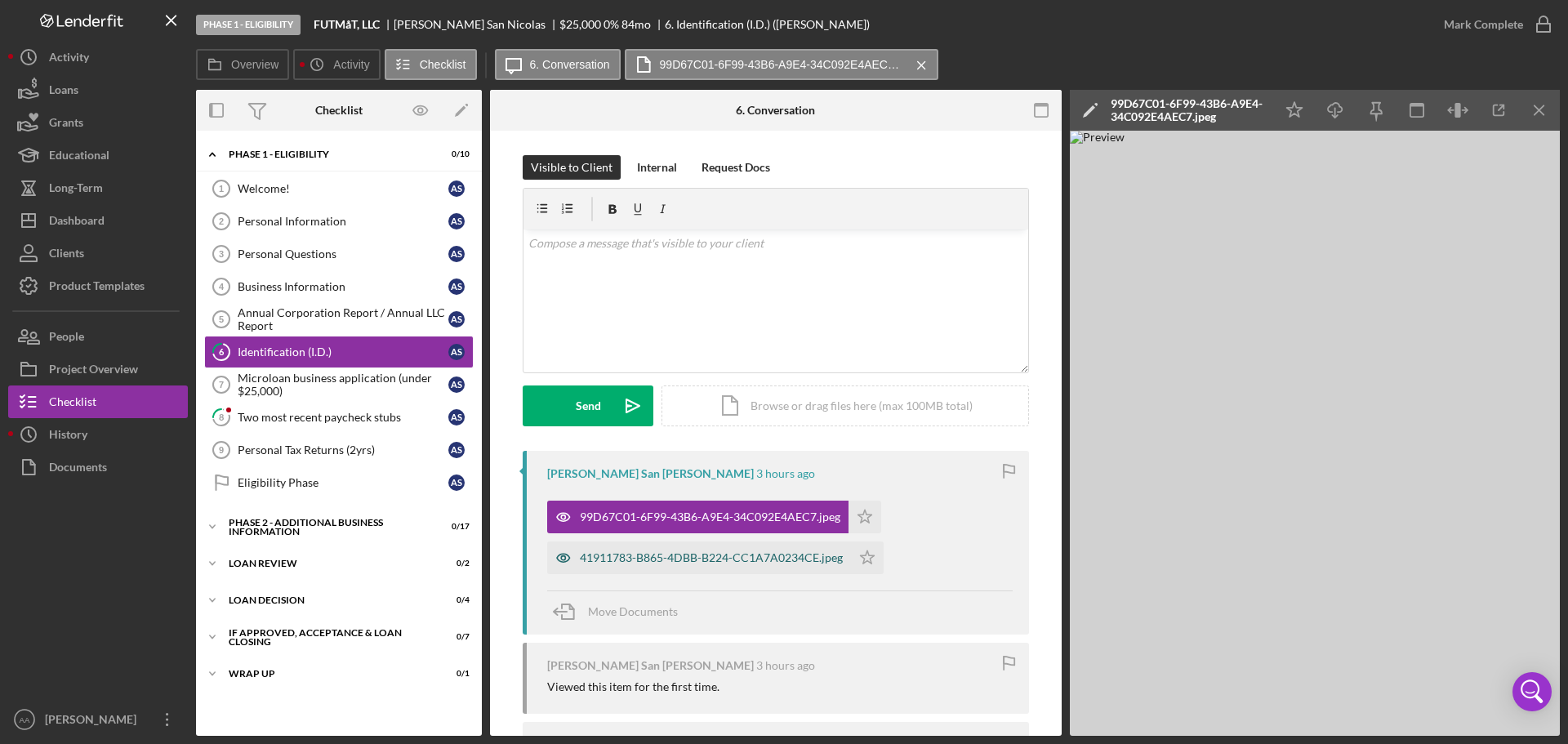
click at [605, 560] on div "41911783-B865-4DBB-B224-CC1A7A0234CE.jpeg" at bounding box center [711, 558] width 263 height 13
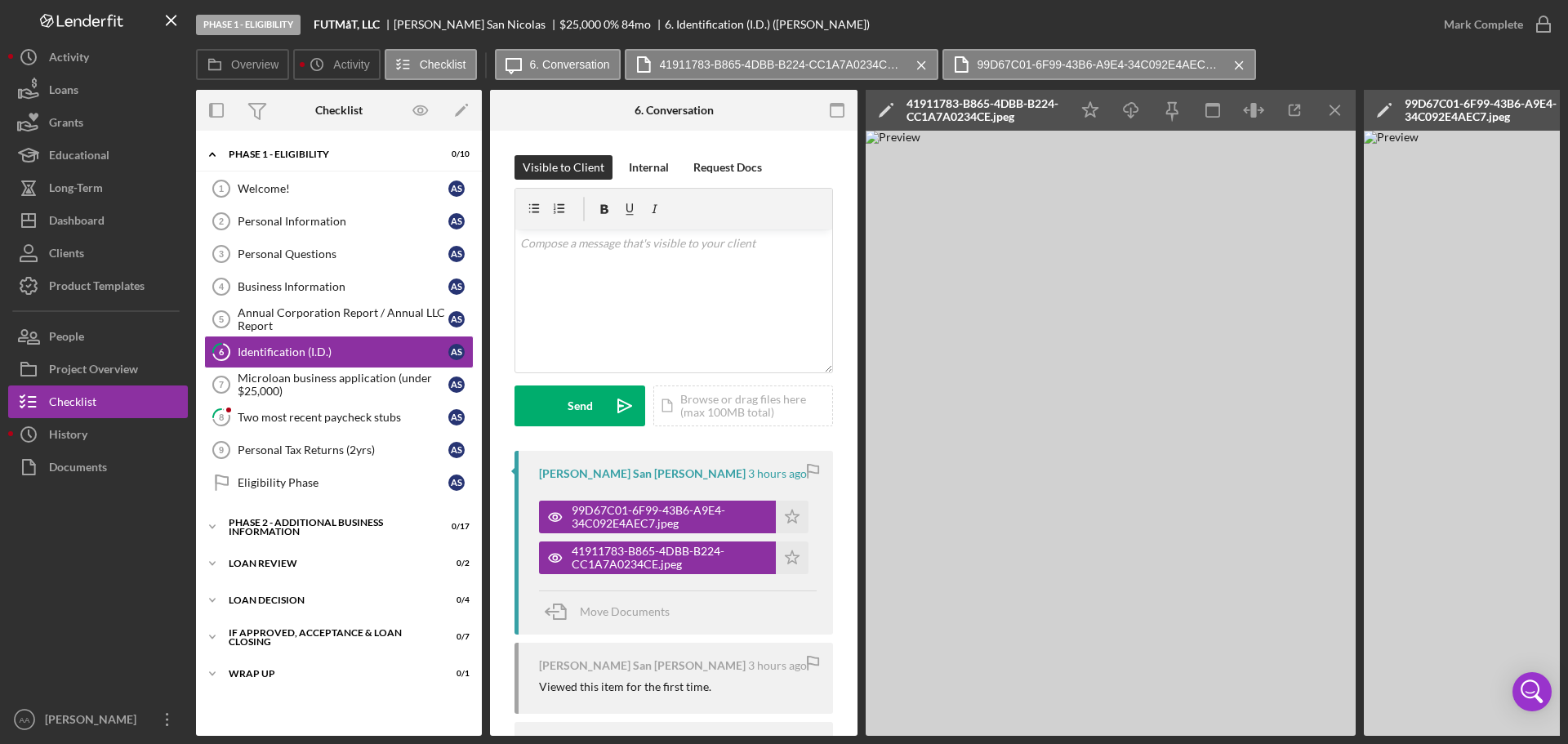
click at [1475, 118] on div "99D67C01-6F99-43B6-A9E4-34C092E4AEC7.jpeg" at bounding box center [1481, 109] width 155 height 26
drag, startPoint x: 1315, startPoint y: 118, endPoint x: 1315, endPoint y: 130, distance: 12.0
click at [1315, 122] on div "Icon/Star Icon/Download Icon/Menu Close" at bounding box center [1212, 109] width 285 height 41
click at [1334, 119] on icon "Icon/Menu Close" at bounding box center [1335, 110] width 37 height 37
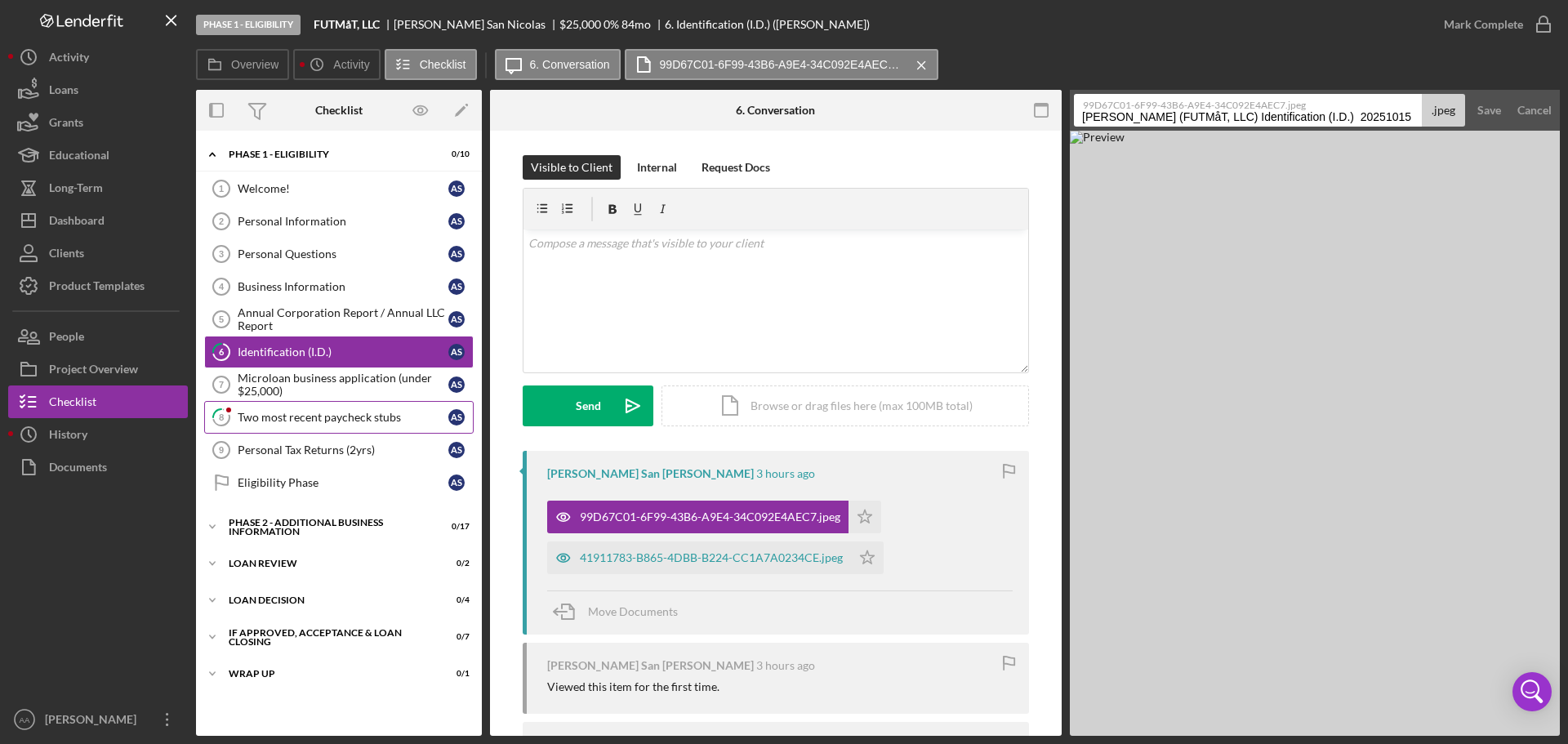
click at [283, 420] on div "Two most recent paycheck stubs" at bounding box center [343, 418] width 210 height 13
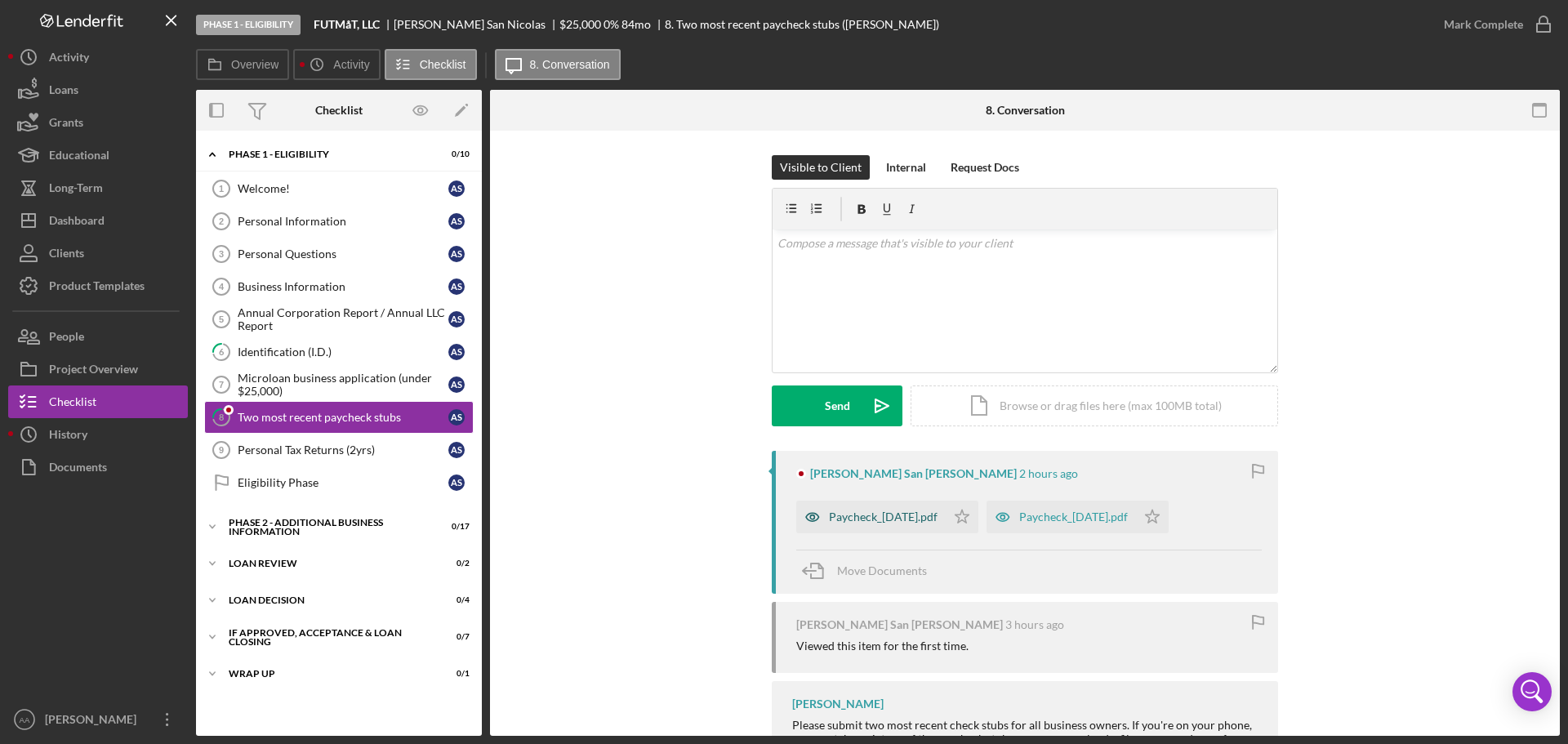
click at [856, 516] on div "Paycheck_[DATE].pdf" at bounding box center [883, 517] width 108 height 13
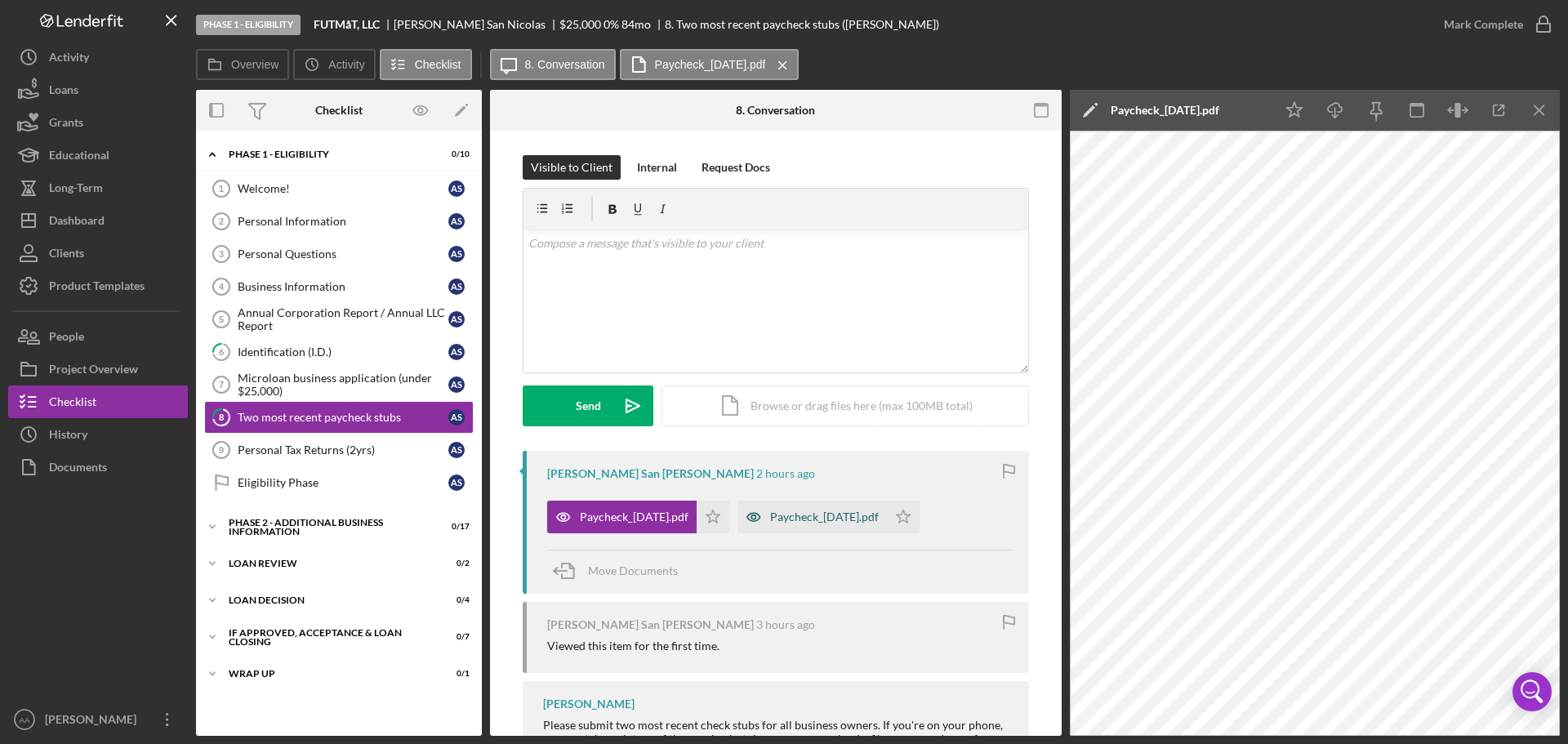
click at [862, 520] on div "Paycheck_[DATE].pdf" at bounding box center [824, 517] width 108 height 13
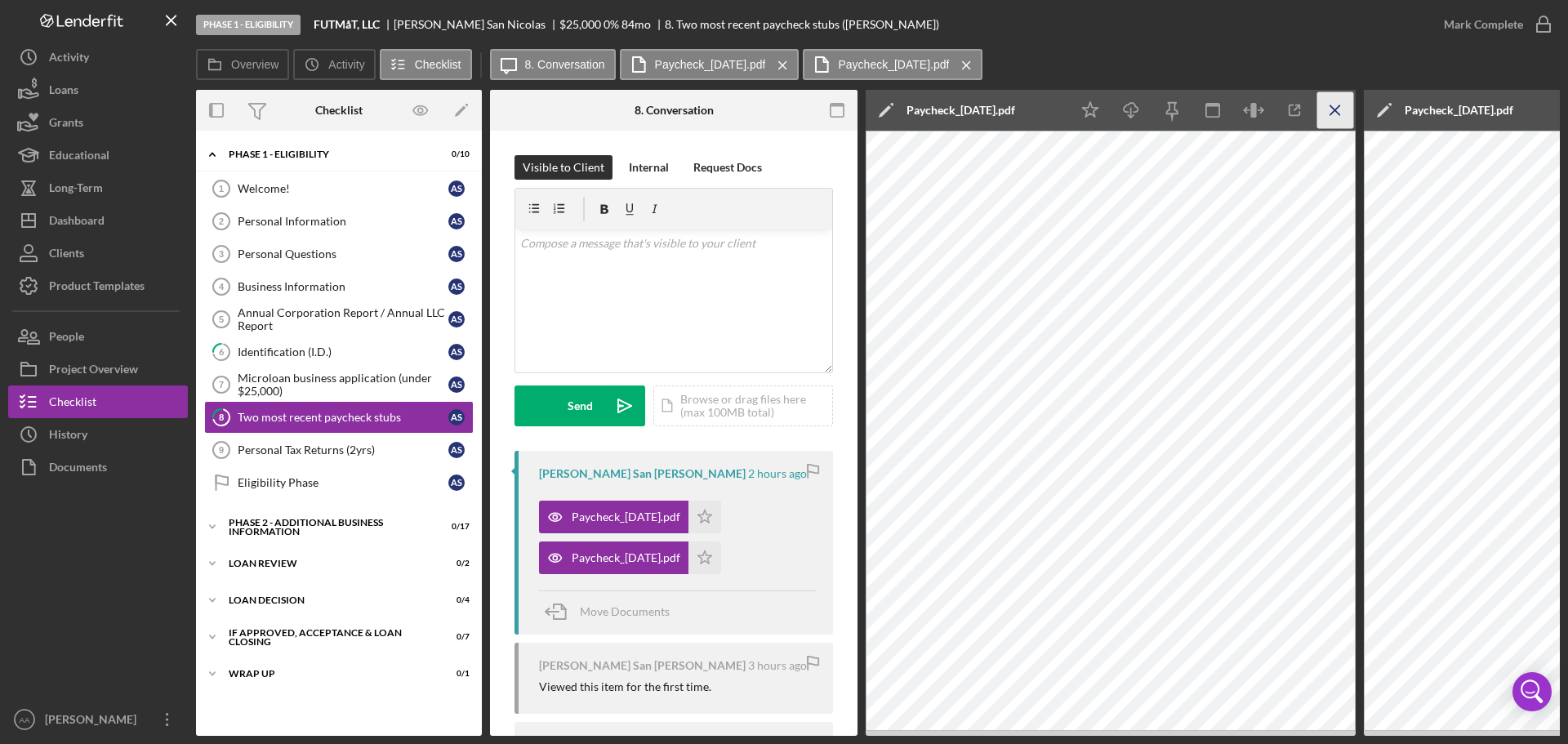
click at [1327, 121] on icon "Icon/Menu Close" at bounding box center [1335, 110] width 37 height 37
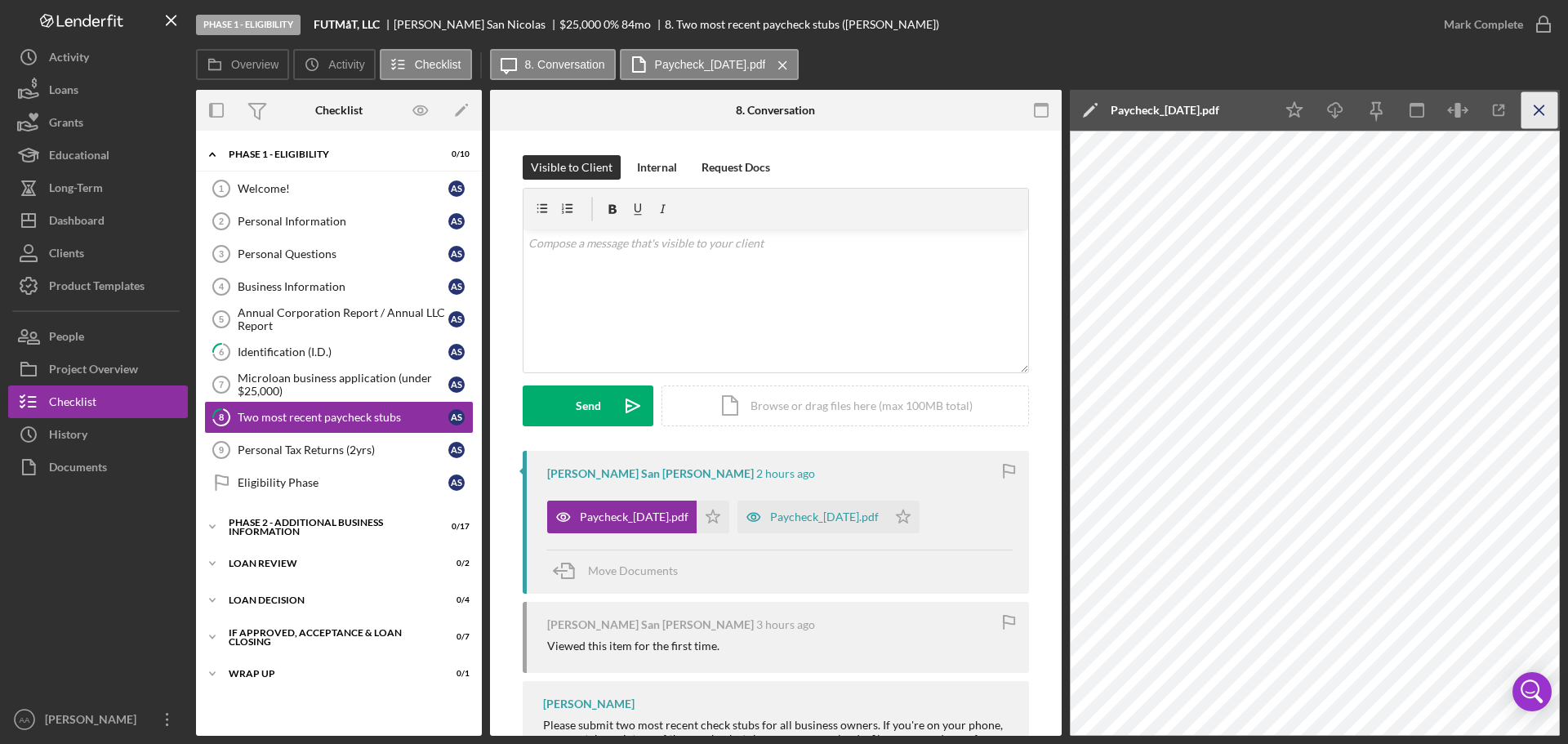
click at [1546, 119] on icon "Icon/Menu Close" at bounding box center [1539, 110] width 37 height 37
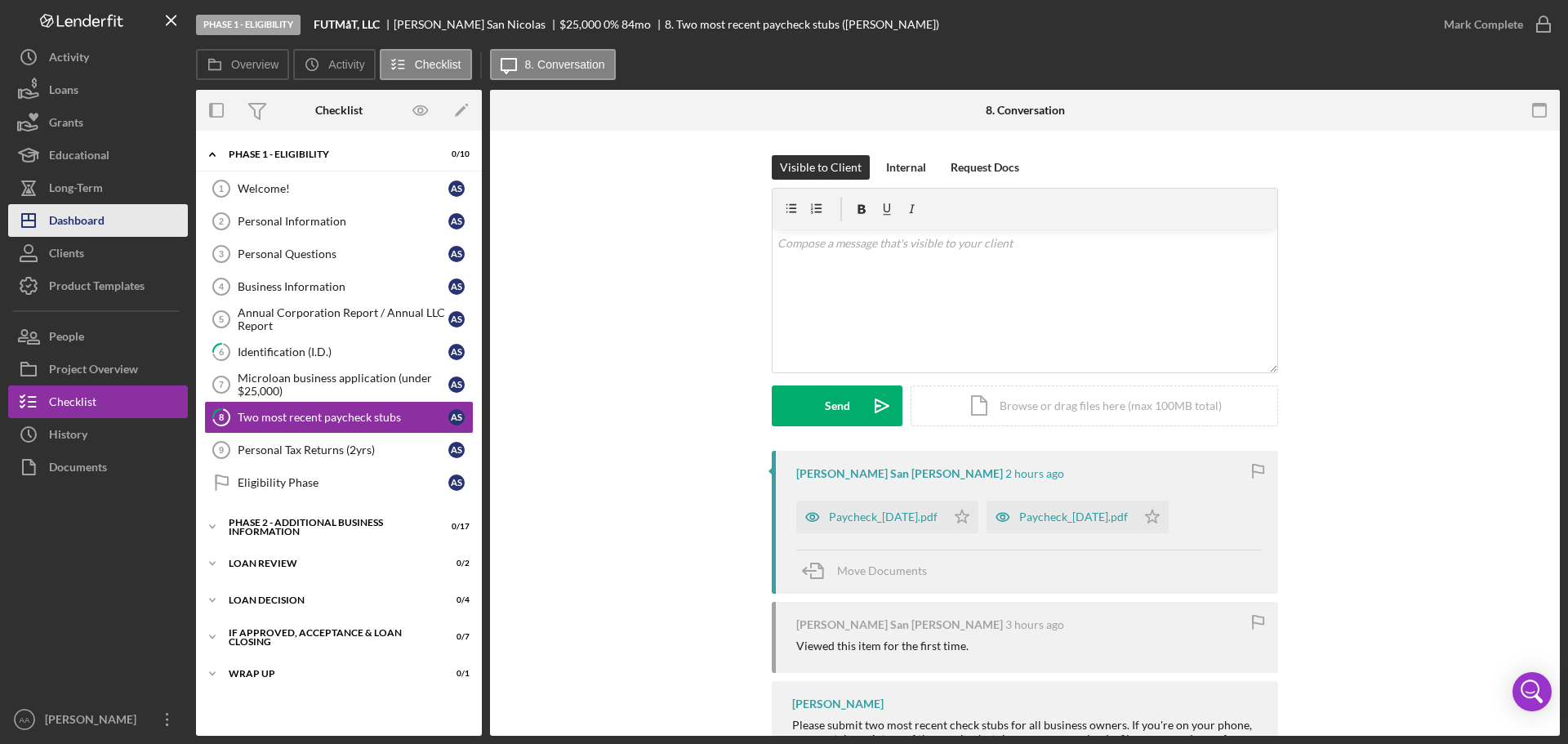
click at [110, 225] on button "Icon/Dashboard Dashboard" at bounding box center [98, 221] width 180 height 32
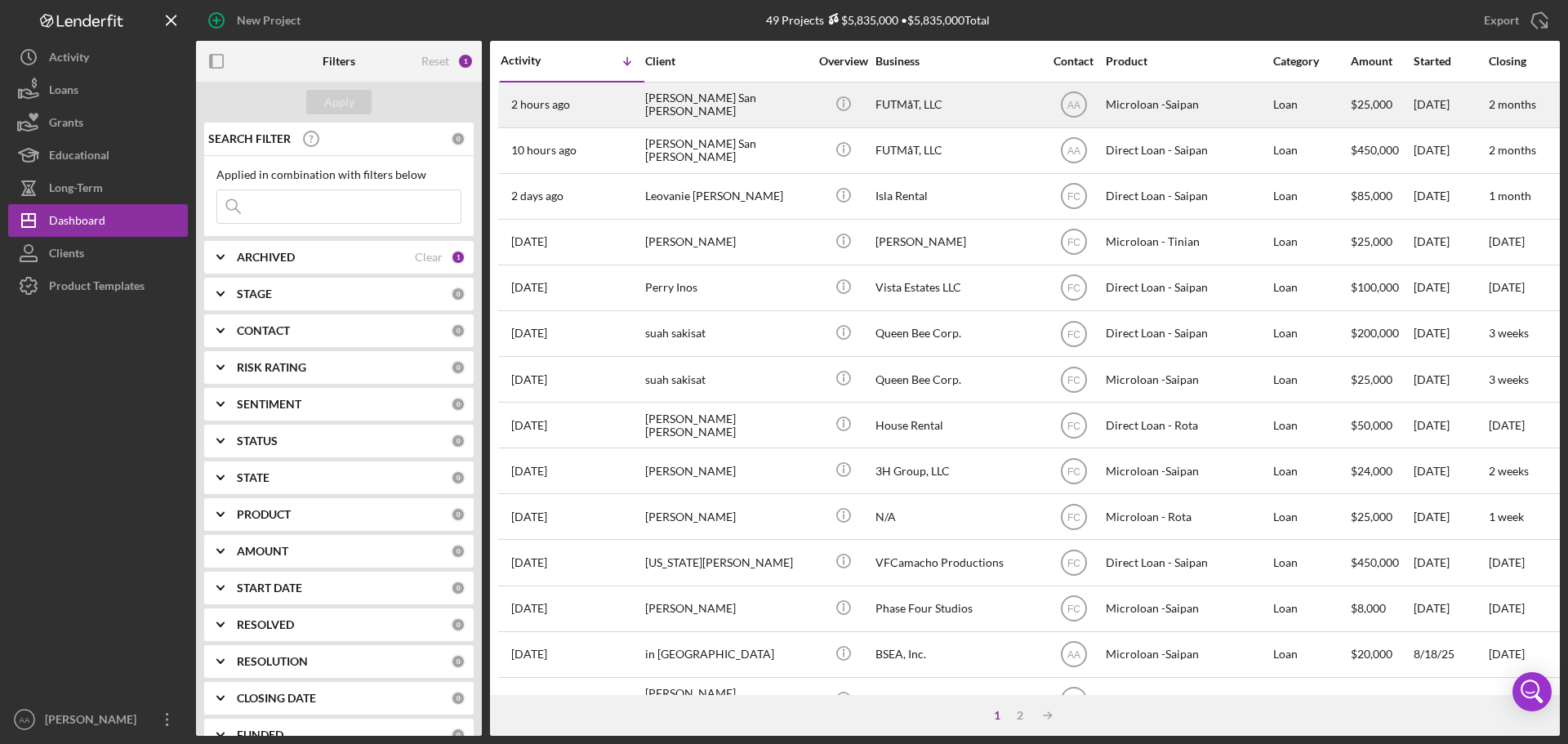
click at [567, 111] on time "2 hours ago" at bounding box center [540, 105] width 59 height 13
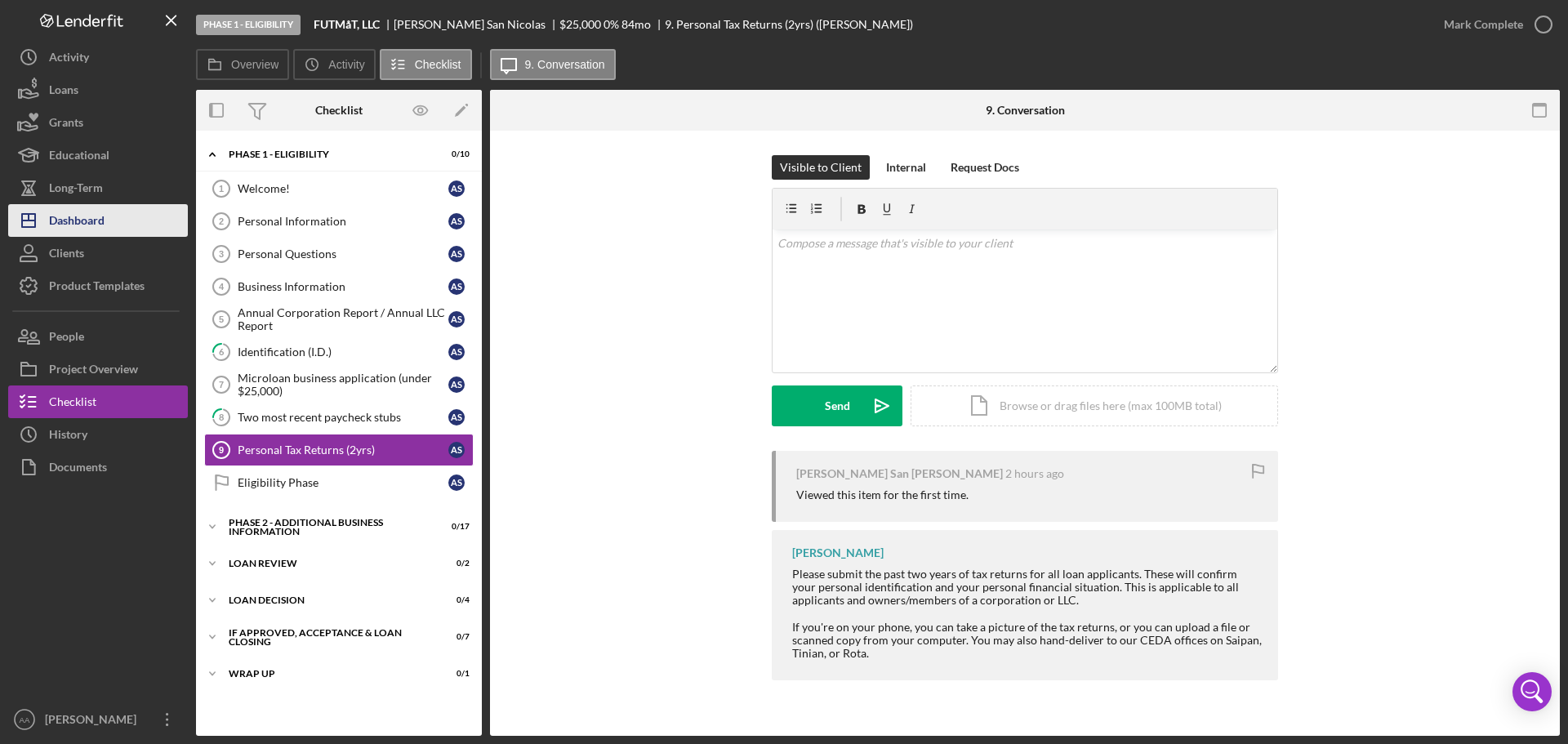
click at [112, 232] on button "Icon/Dashboard Dashboard" at bounding box center [98, 221] width 180 height 32
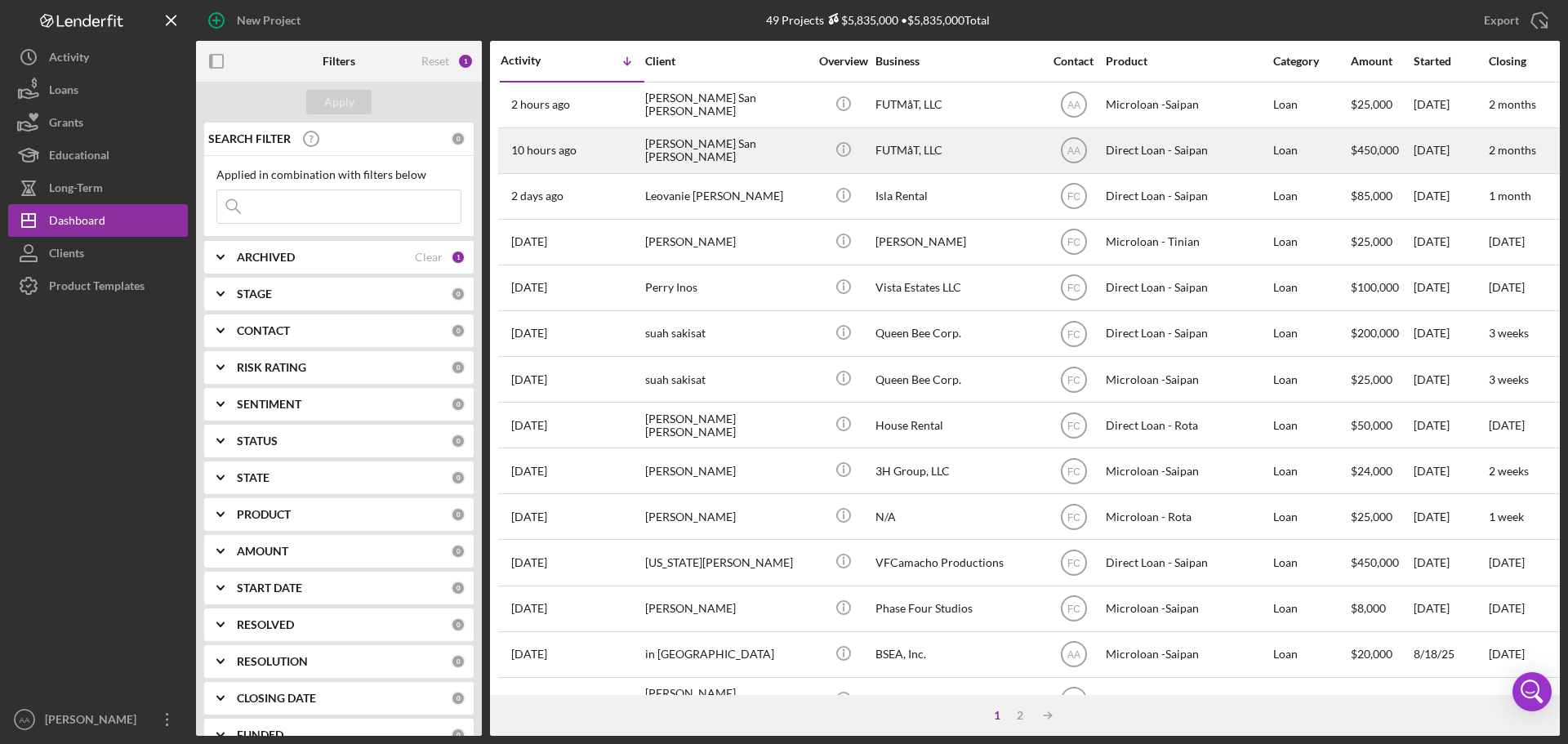
click at [734, 152] on div "[PERSON_NAME] San [PERSON_NAME]" at bounding box center [727, 150] width 164 height 43
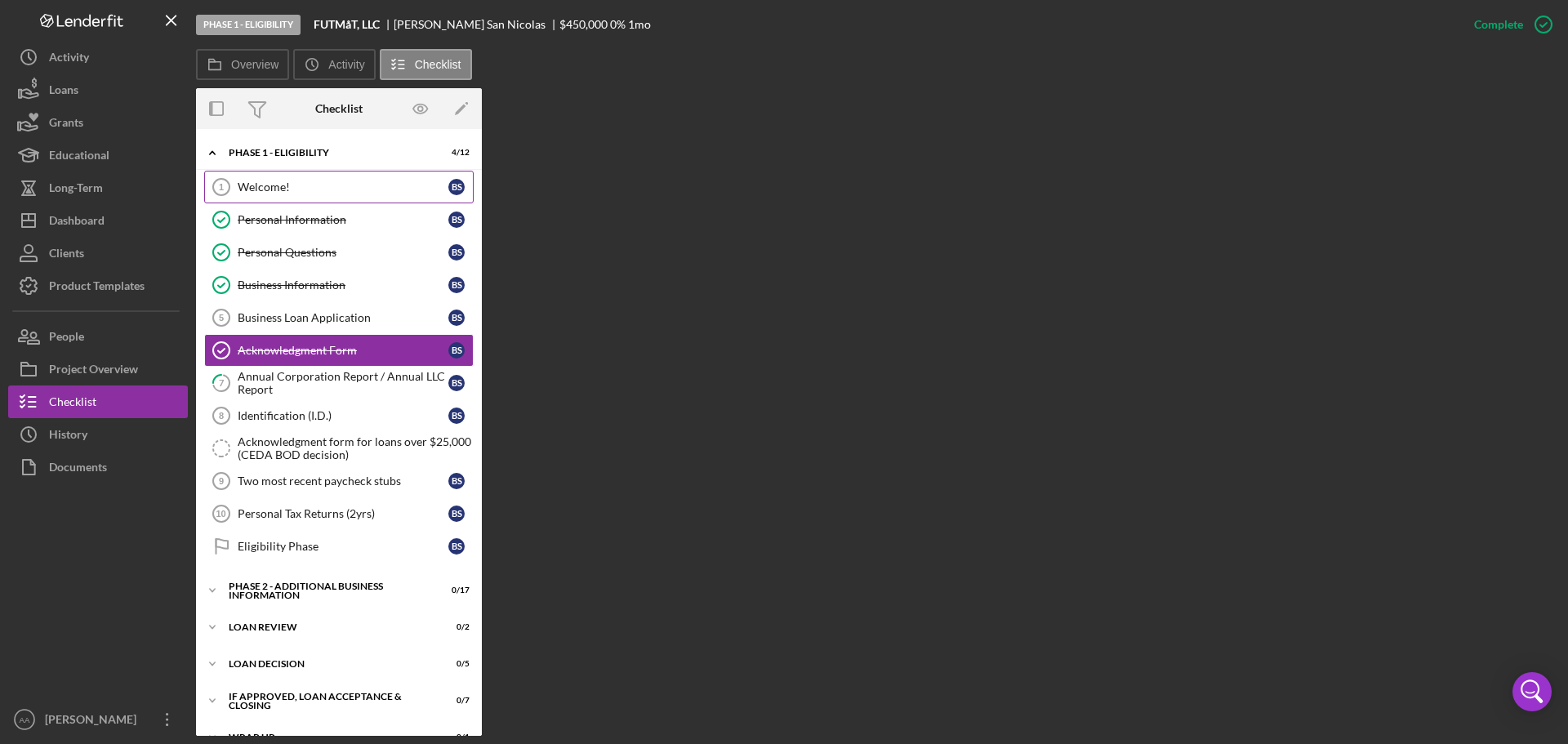
click at [342, 191] on div "Welcome!" at bounding box center [343, 187] width 210 height 13
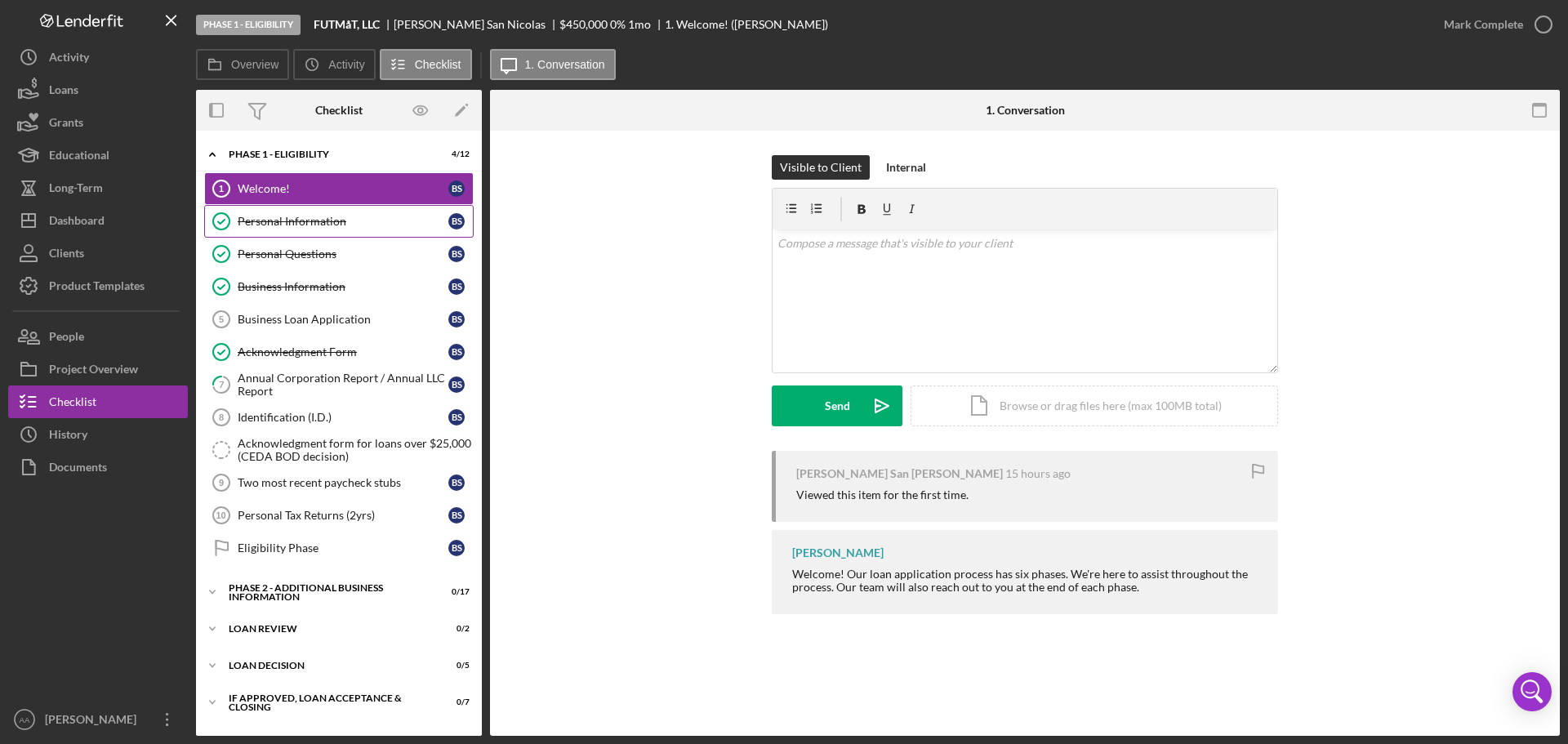
click at [334, 223] on div "Personal Information" at bounding box center [343, 222] width 210 height 13
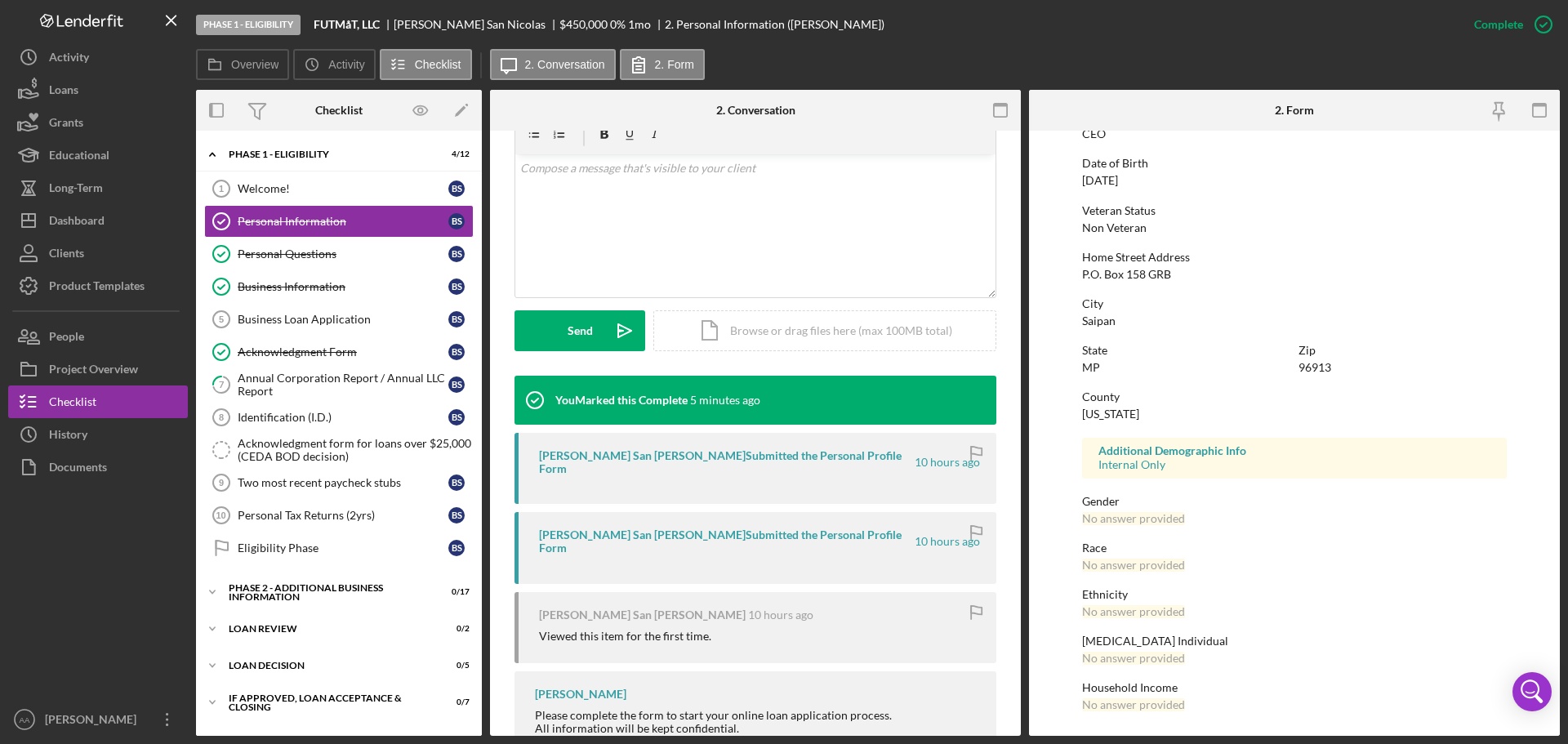
scroll to position [325, 0]
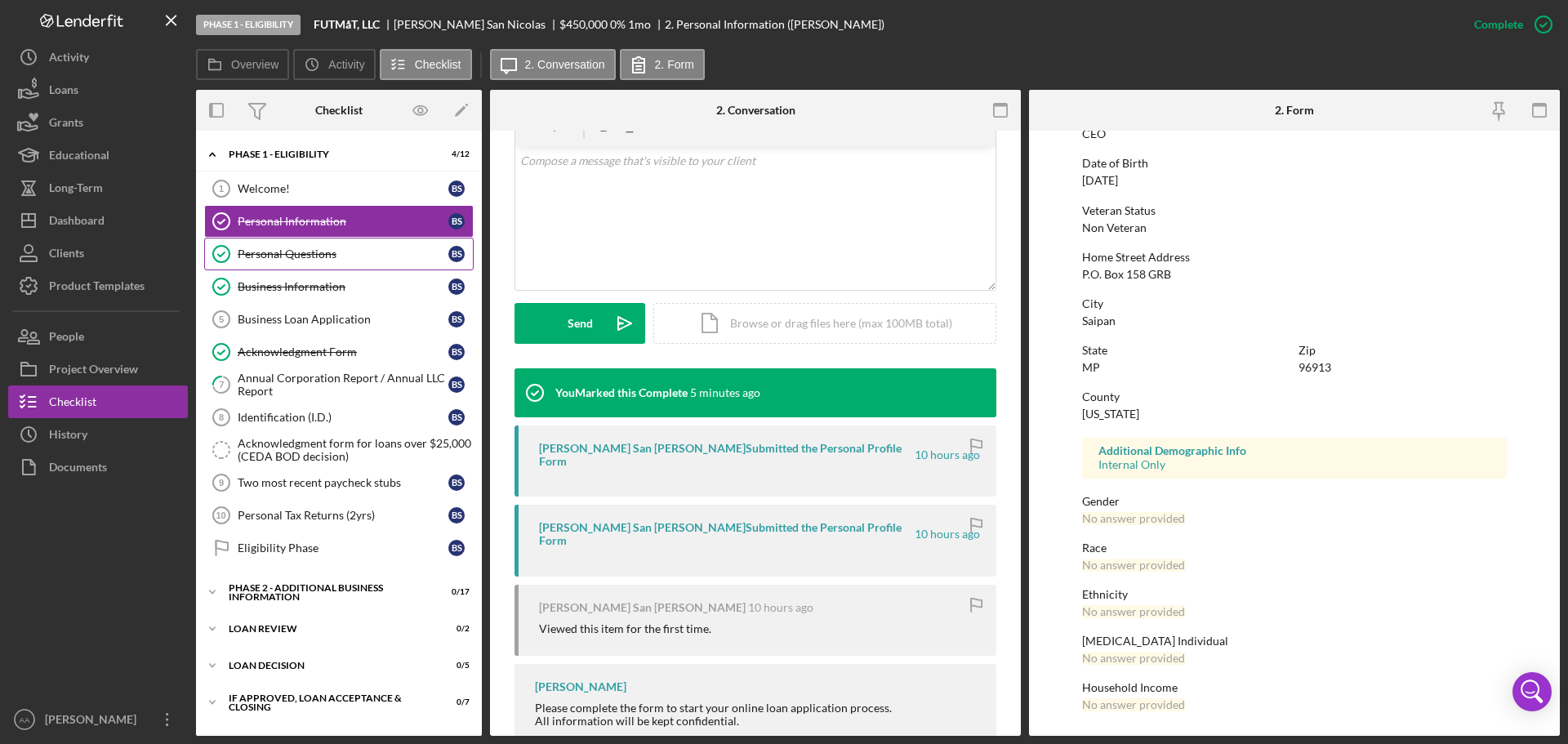
click at [386, 257] on div "Personal Questions" at bounding box center [343, 254] width 210 height 13
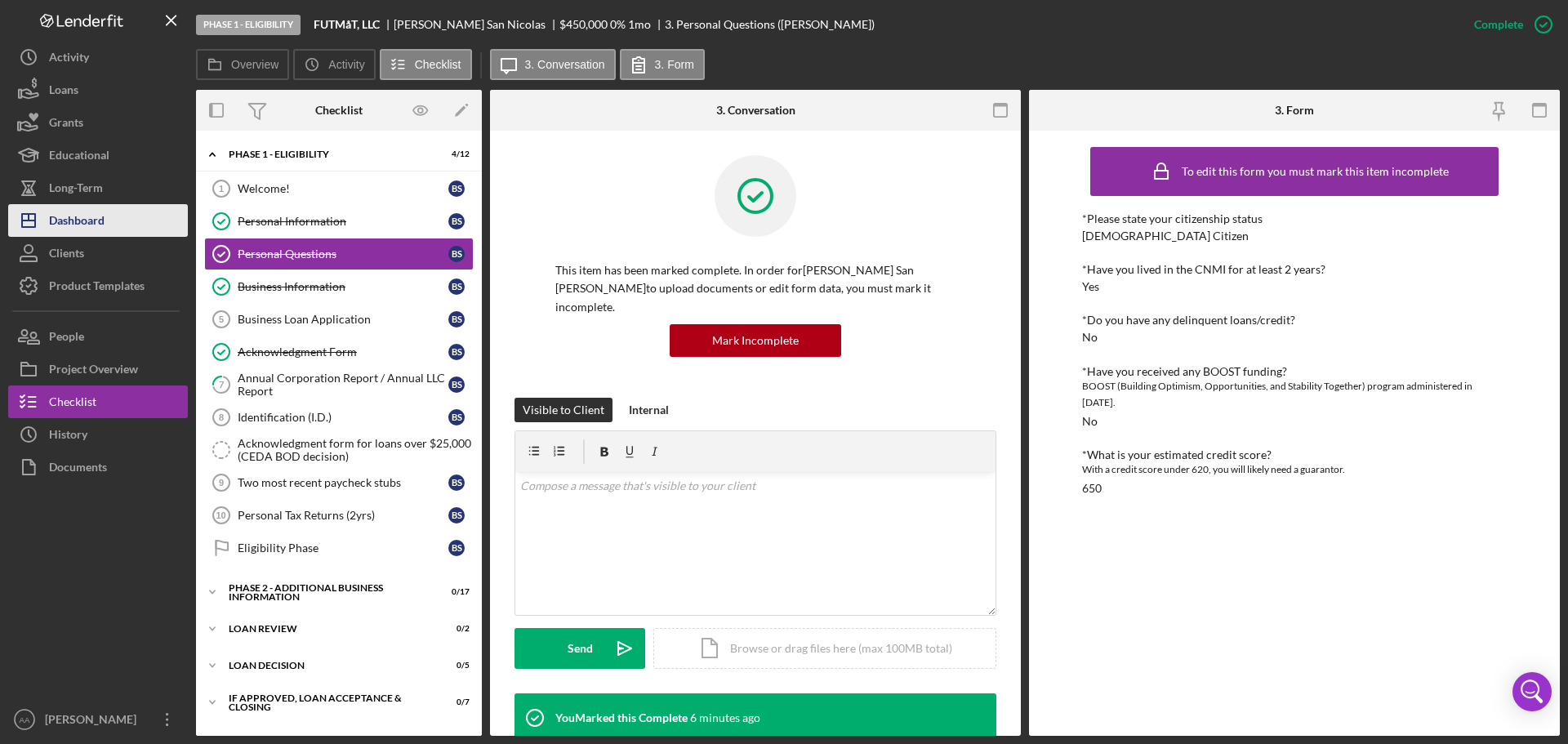
click at [95, 222] on div "Dashboard" at bounding box center [76, 223] width 55 height 37
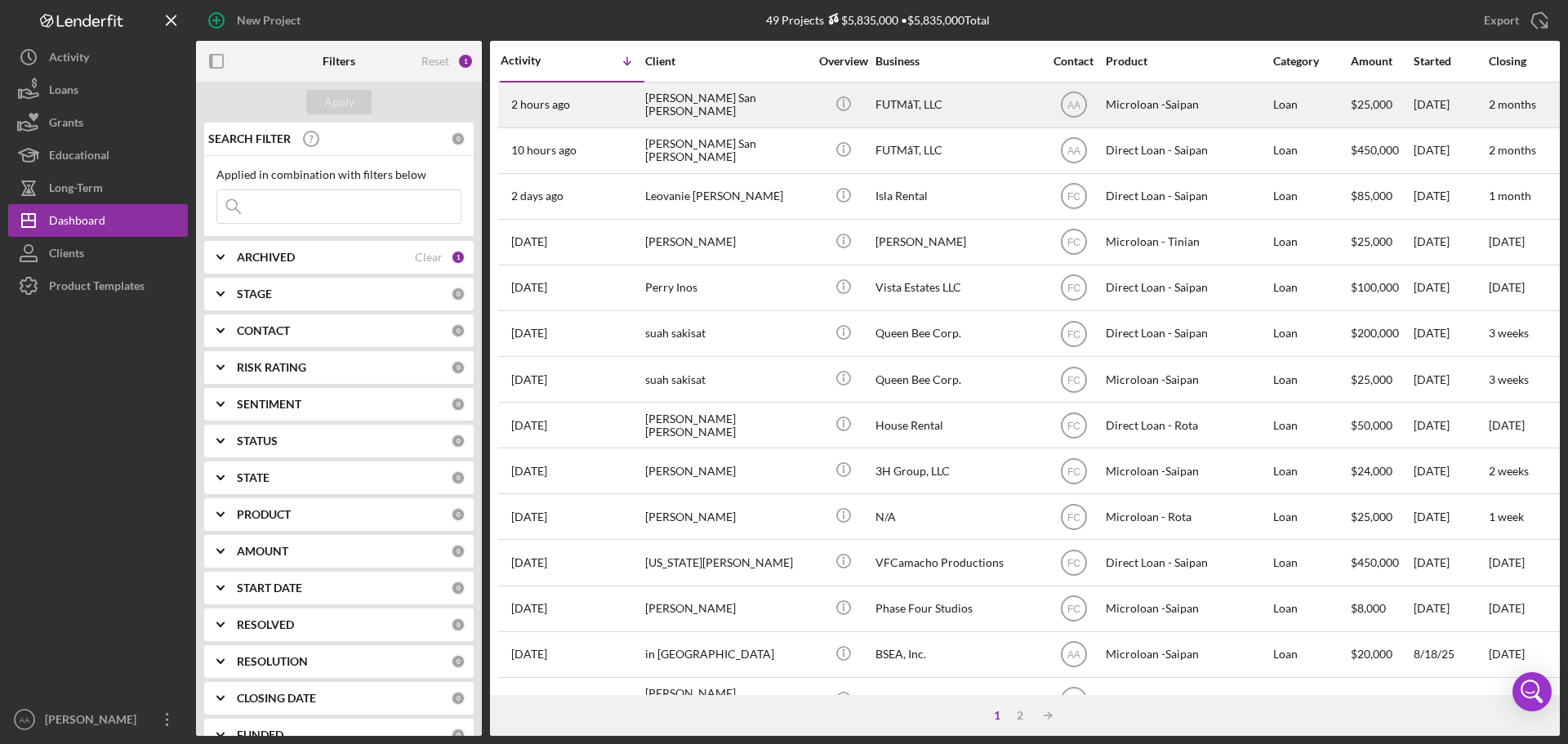
click at [590, 99] on div "2 hours ago [PERSON_NAME] San [PERSON_NAME]" at bounding box center [572, 105] width 143 height 43
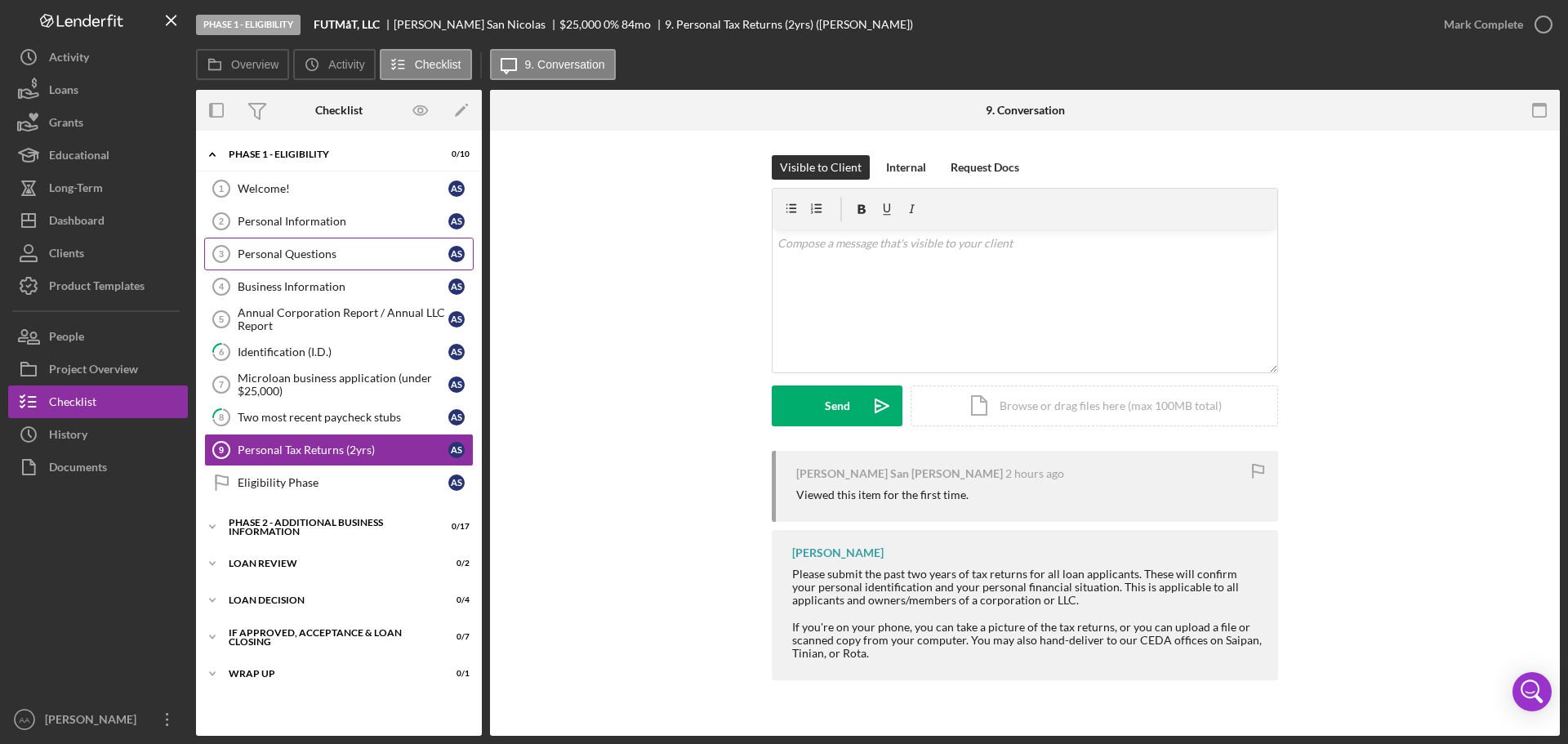
click at [297, 252] on div "Personal Questions" at bounding box center [343, 254] width 210 height 13
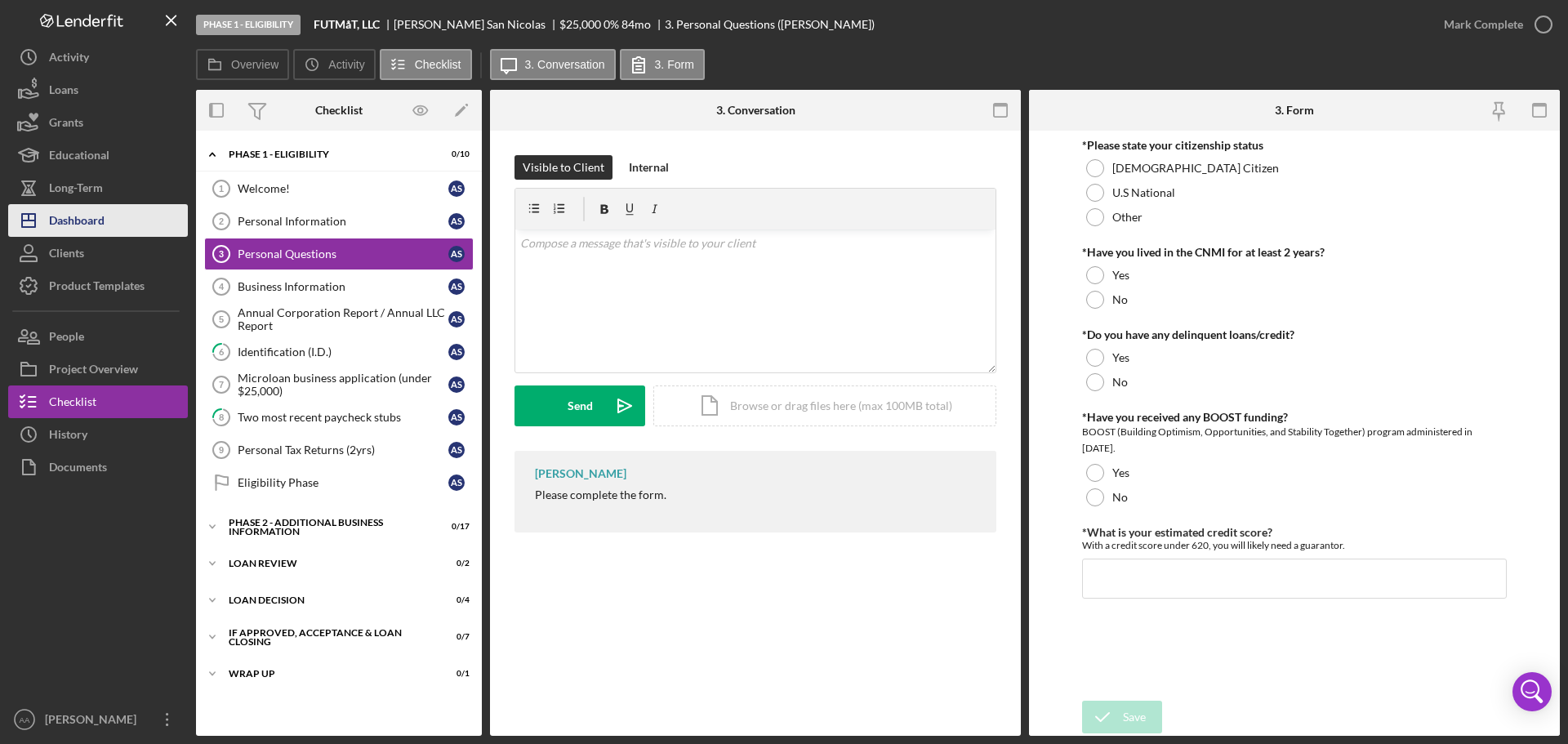
click at [82, 206] on div "Dashboard" at bounding box center [76, 223] width 55 height 37
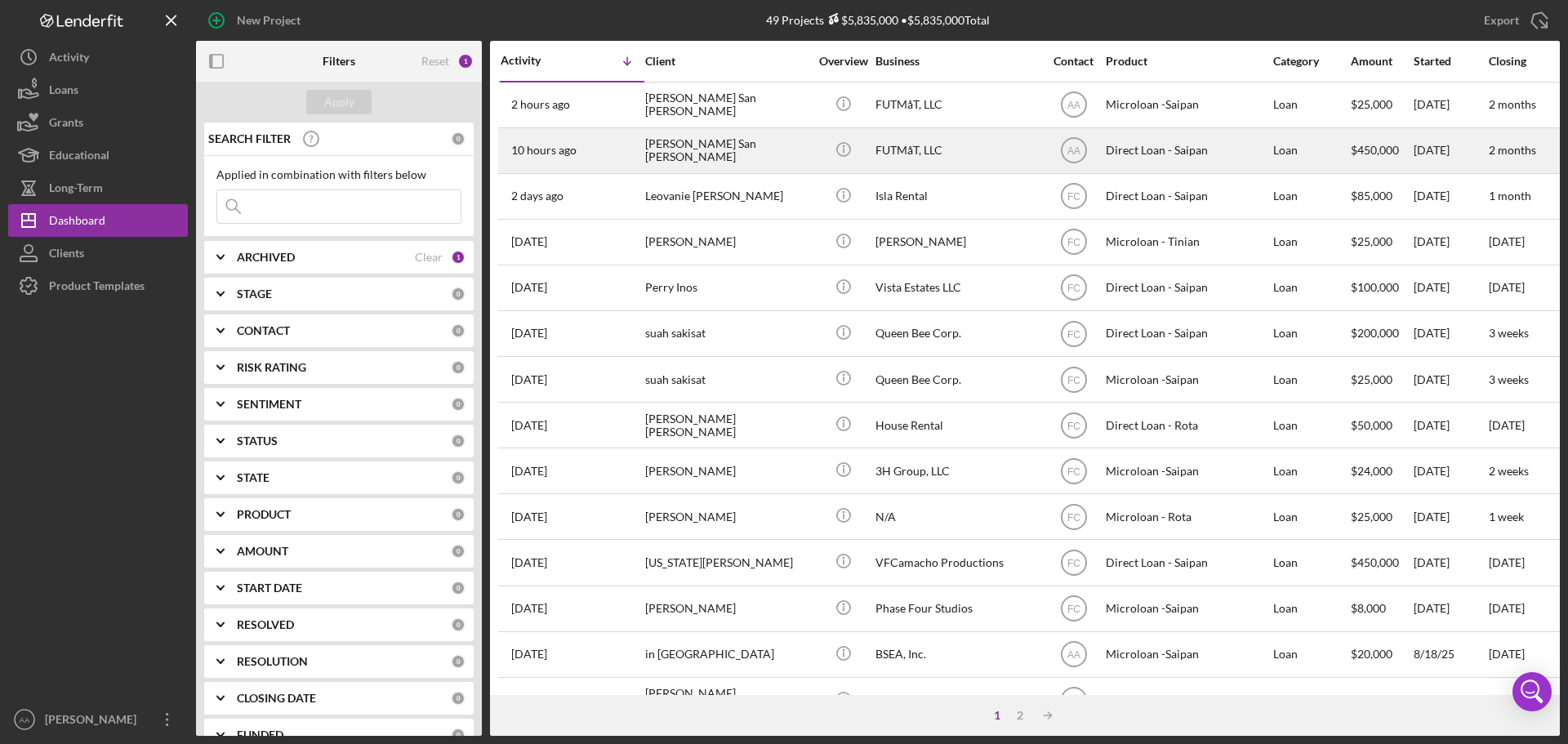
click at [578, 151] on div "10 hours ago [PERSON_NAME] San [PERSON_NAME]" at bounding box center [572, 150] width 143 height 43
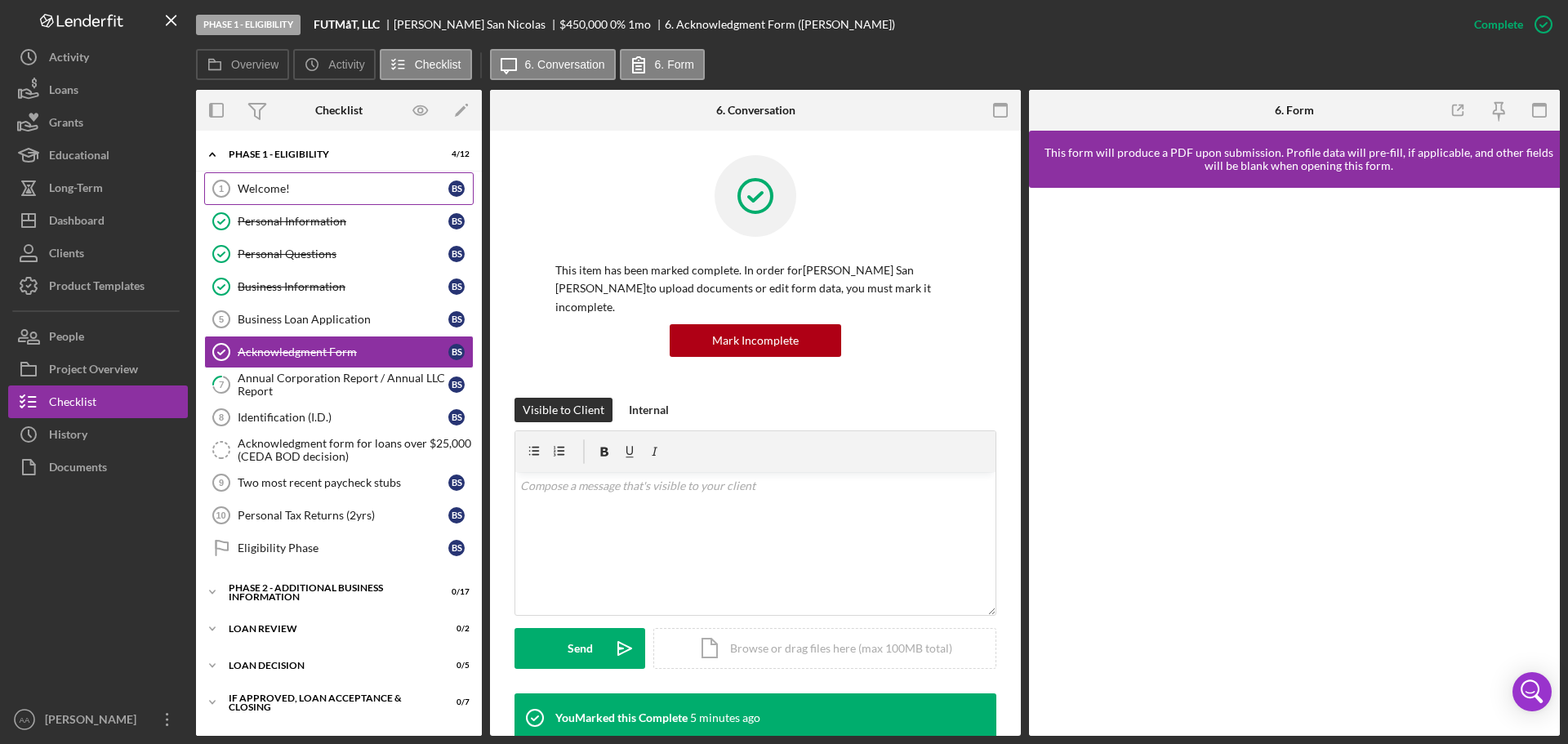
click at [314, 193] on div "Welcome!" at bounding box center [343, 188] width 210 height 13
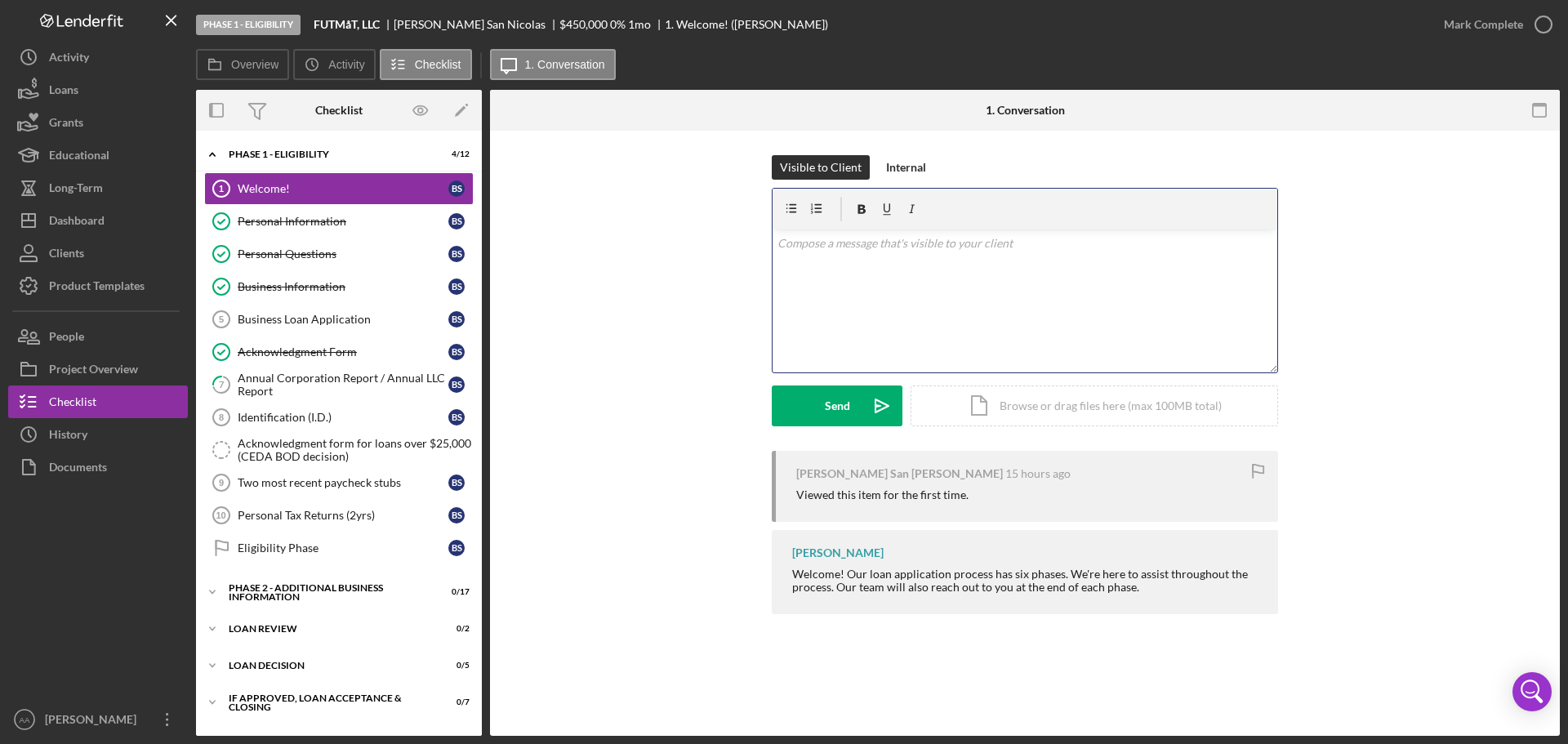
click at [833, 296] on div "v Color teal Color pink Remove color Add row above Add row below Add column bef…" at bounding box center [1025, 301] width 504 height 143
click at [72, 227] on div "Dashboard" at bounding box center [76, 223] width 55 height 37
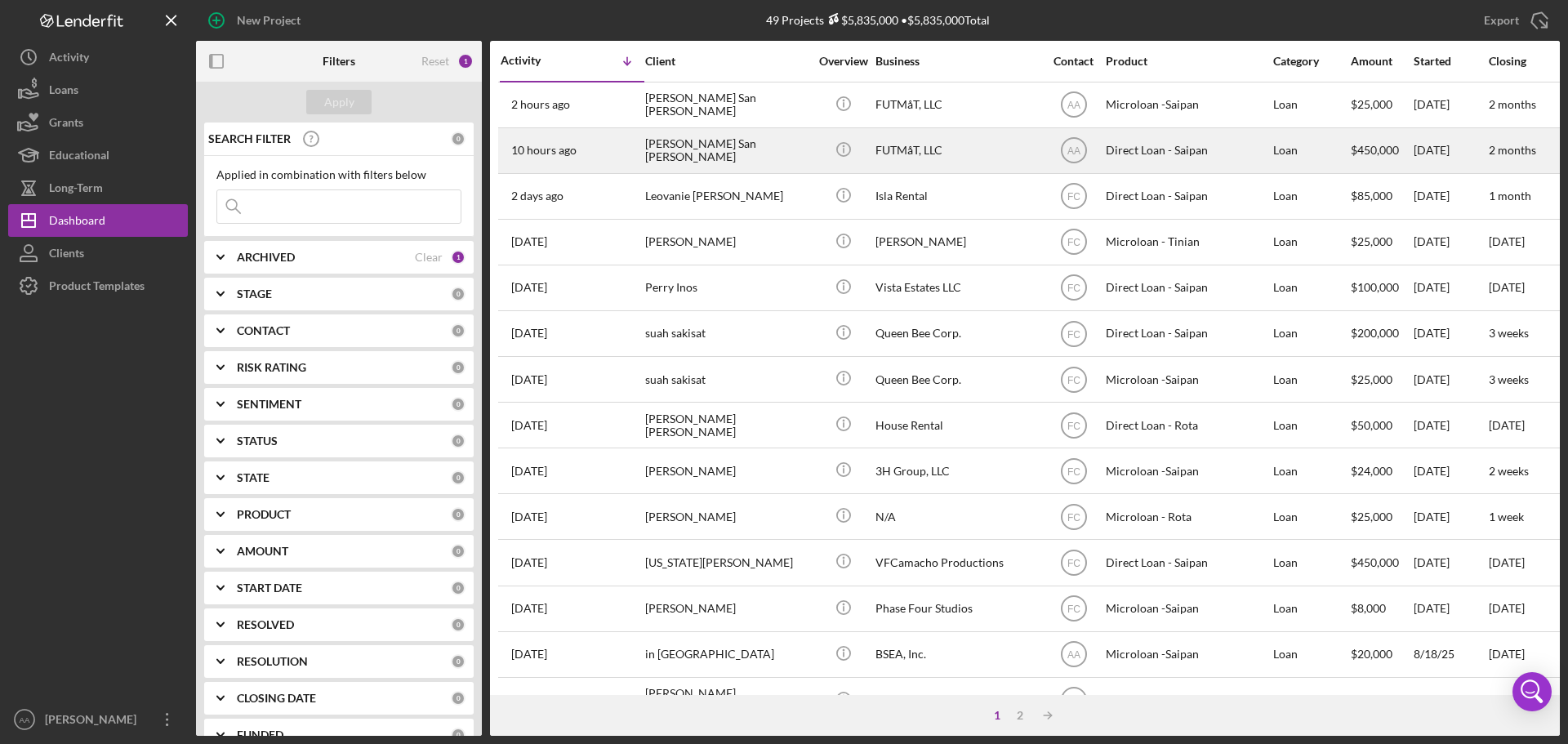
click at [596, 139] on div "10 hours ago [PERSON_NAME] San [PERSON_NAME]" at bounding box center [572, 150] width 143 height 43
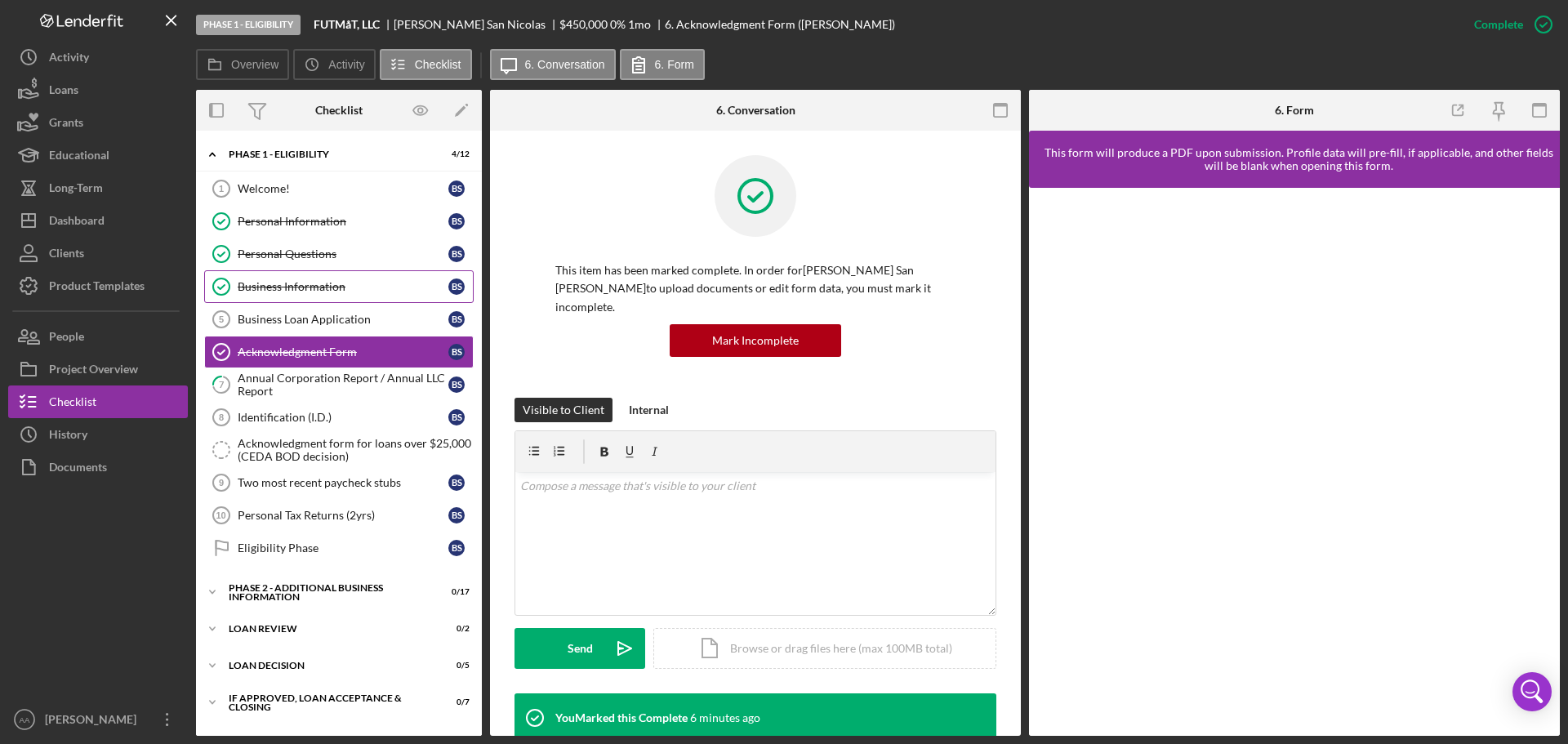
click at [300, 276] on link "Business Information Business Information B S" at bounding box center [339, 286] width 269 height 32
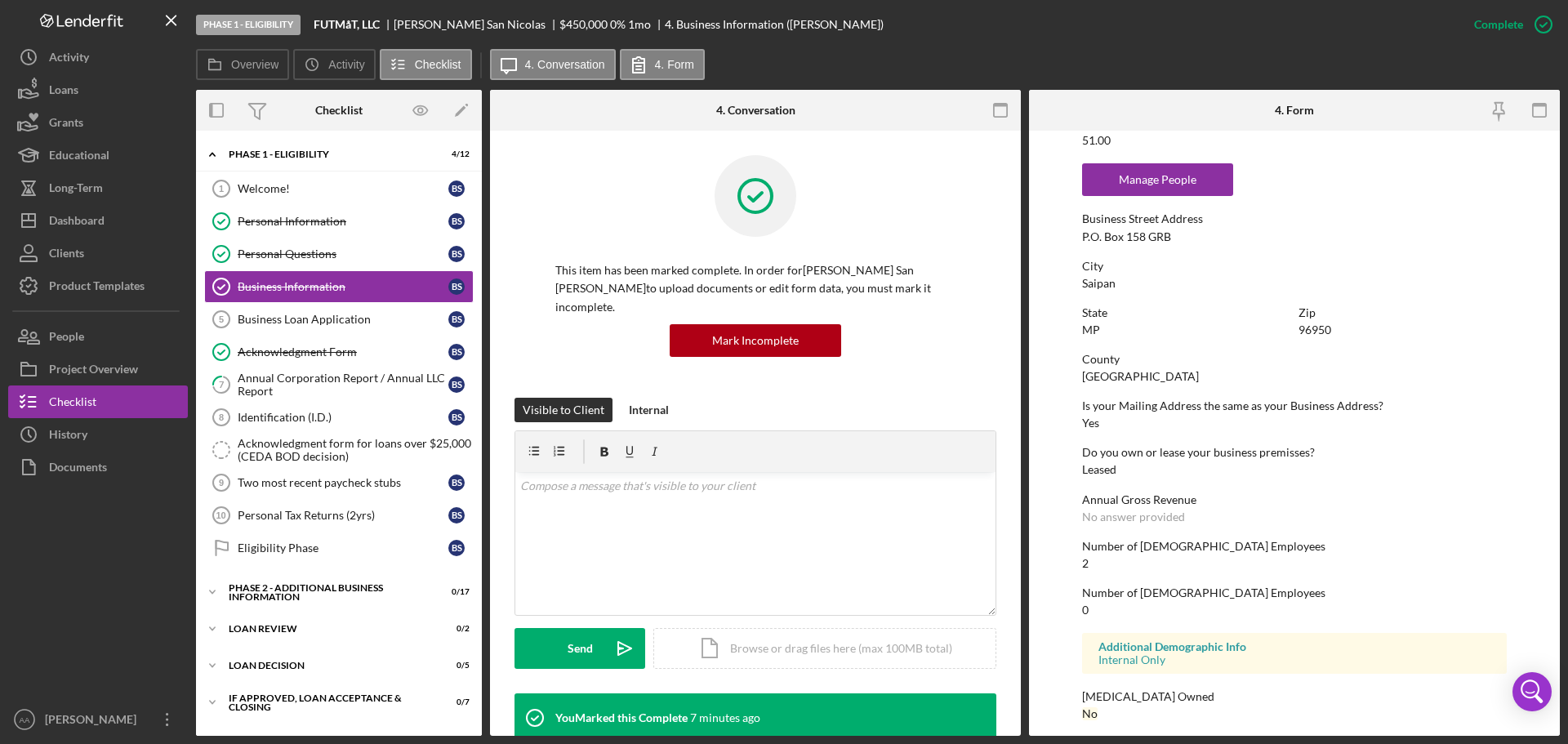
scroll to position [722, 0]
